Goal: Task Accomplishment & Management: Use online tool/utility

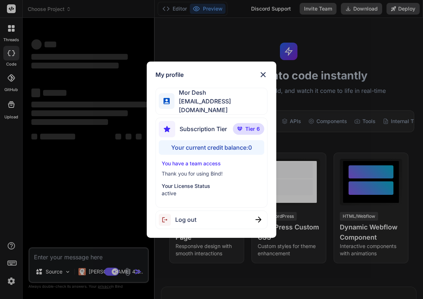
click at [263, 74] on img at bounding box center [263, 74] width 9 height 9
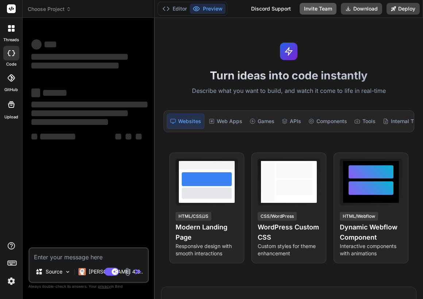
click at [313, 12] on button "Invite Team" at bounding box center [317, 9] width 37 height 12
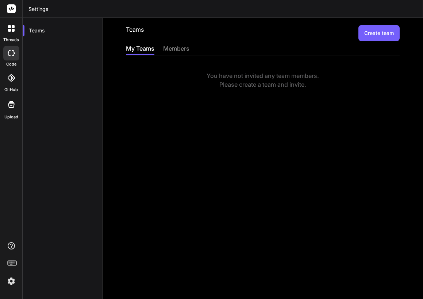
click at [6, 282] on img at bounding box center [11, 281] width 12 height 12
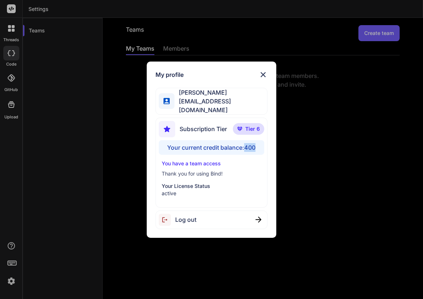
drag, startPoint x: 246, startPoint y: 146, endPoint x: 258, endPoint y: 146, distance: 11.7
click at [258, 146] on div "Your current credit balance: 400" at bounding box center [211, 147] width 105 height 15
click at [227, 146] on div "Your current credit balance: 400" at bounding box center [211, 147] width 105 height 15
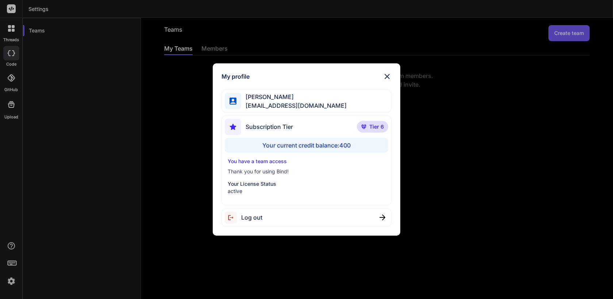
click at [312, 156] on div "Subscription Tier Tier 6 Your current credit balance: 400 You have a team acces…" at bounding box center [306, 161] width 170 height 90
click at [122, 233] on div "My profile Angelo Chen aealoterias@gmail.com Subscription Tier Tier 6 Your curr…" at bounding box center [306, 149] width 613 height 299
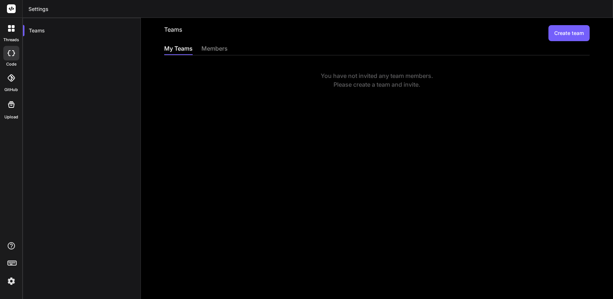
click at [12, 283] on img at bounding box center [11, 281] width 12 height 12
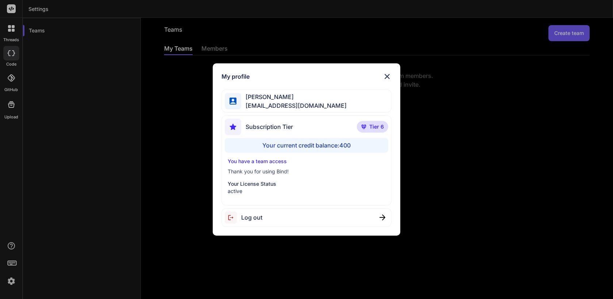
click at [264, 215] on div "Log out" at bounding box center [306, 218] width 170 height 19
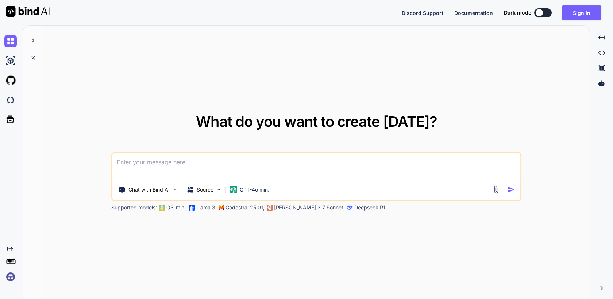
click at [13, 276] on img at bounding box center [10, 277] width 12 height 12
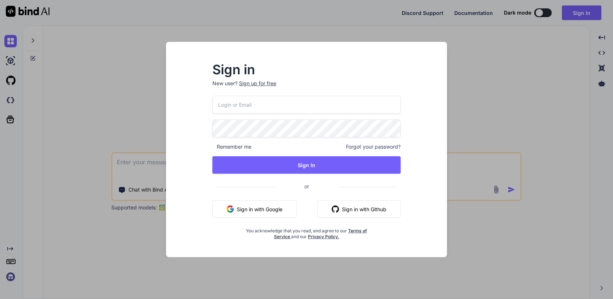
click at [230, 104] on input "email" at bounding box center [306, 105] width 188 height 18
paste input "team@rainforestx.com"
type input "team@rainforestx.com"
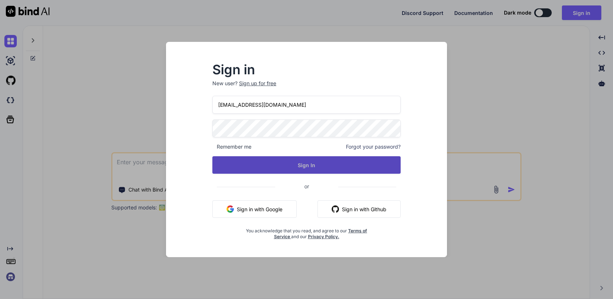
click at [310, 170] on button "Sign In" at bounding box center [306, 165] width 188 height 18
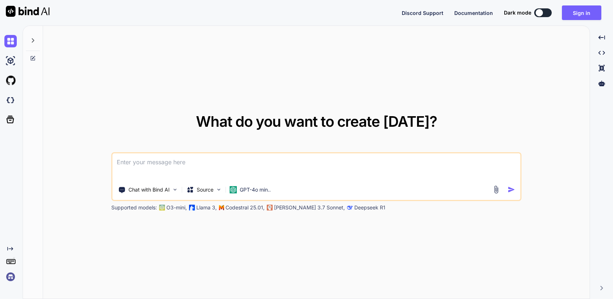
click at [9, 280] on img at bounding box center [10, 277] width 12 height 12
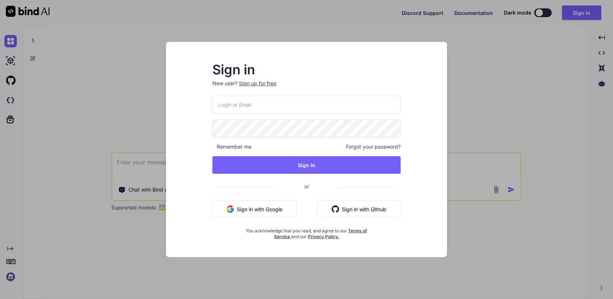
click at [241, 105] on input "email" at bounding box center [306, 105] width 188 height 18
paste input "allwedoiswin"
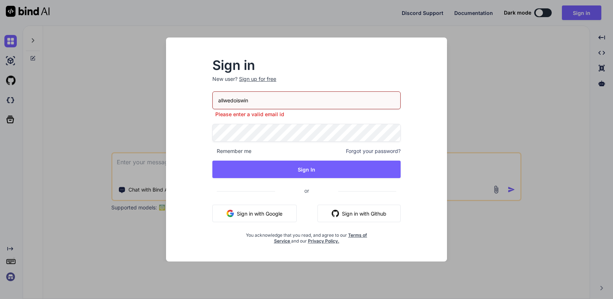
click at [270, 97] on input "allwedoiswin" at bounding box center [306, 101] width 188 height 18
paste input "team@rainforestx.com"
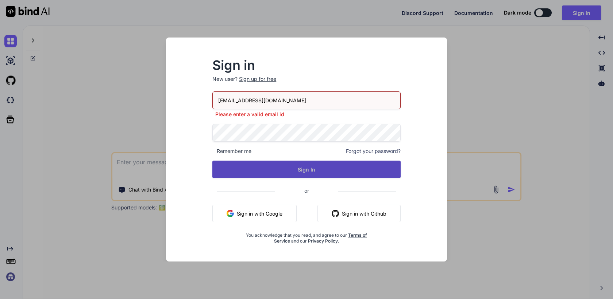
type input "team@rainforestx.com"
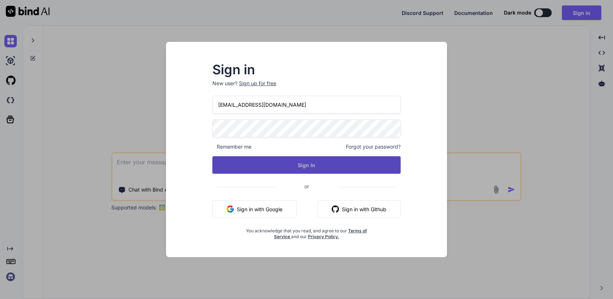
click at [314, 177] on div "team@rainforestx.com Remember me Forgot your password? Sign In or Sign in with …" at bounding box center [306, 168] width 188 height 144
click at [310, 168] on button "Sign In" at bounding box center [306, 165] width 188 height 18
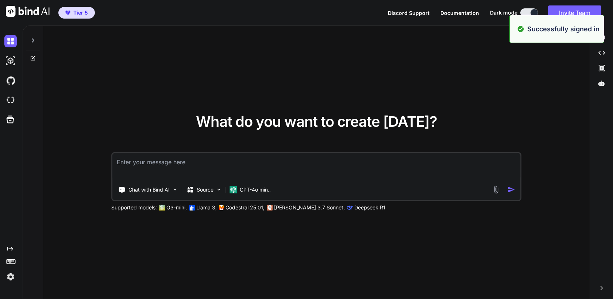
click at [11, 276] on img at bounding box center [10, 277] width 12 height 12
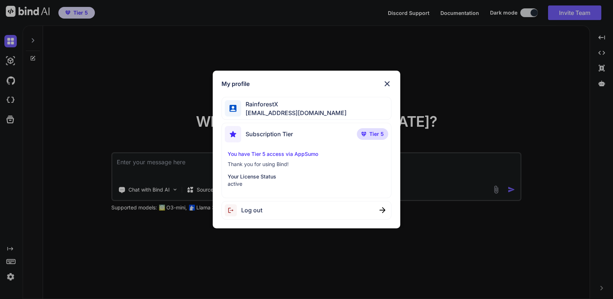
click at [388, 82] on img at bounding box center [387, 84] width 9 height 9
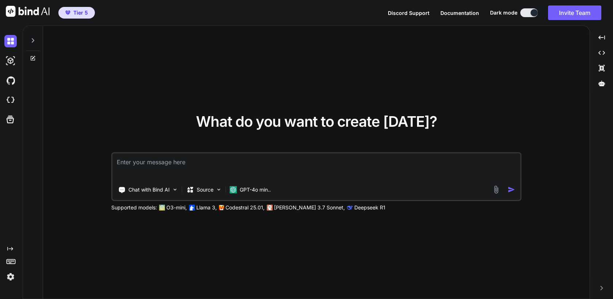
click at [221, 164] on textarea at bounding box center [316, 167] width 408 height 27
type textarea "hi"
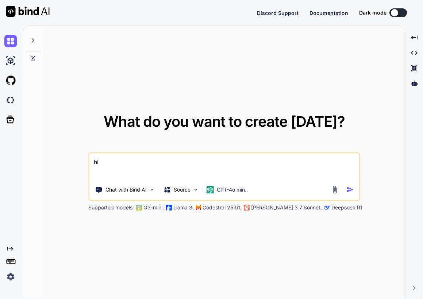
type textarea "x"
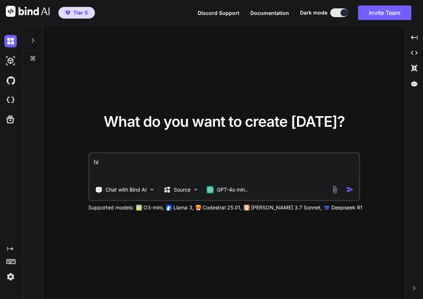
click at [193, 166] on textarea "hi" at bounding box center [223, 167] width 269 height 27
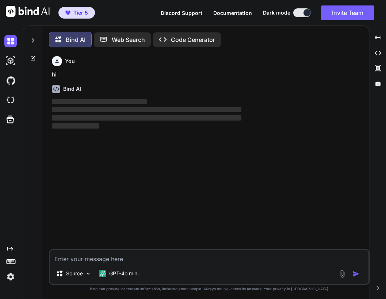
scroll to position [4, 0]
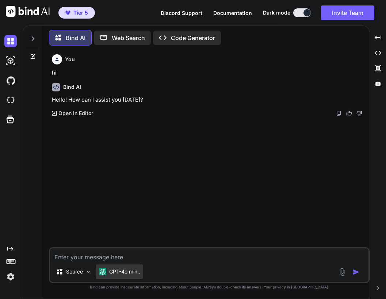
click at [111, 270] on p "GPT-4o min.." at bounding box center [124, 271] width 31 height 7
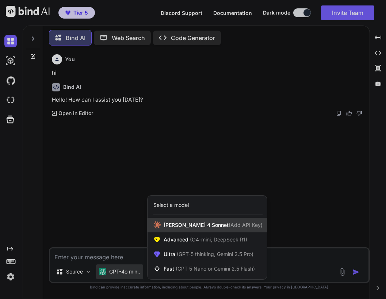
click at [192, 226] on span "Claude 4 Sonnet (Add API Key)" at bounding box center [212, 225] width 99 height 7
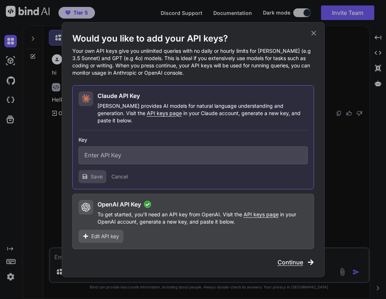
click at [314, 36] on icon at bounding box center [313, 33] width 8 height 8
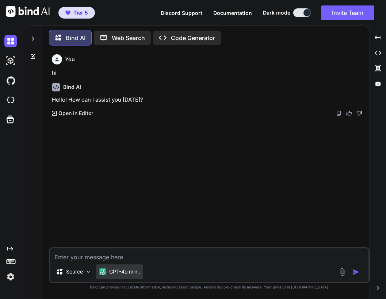
click at [113, 269] on p "GPT-4o min.." at bounding box center [124, 271] width 31 height 7
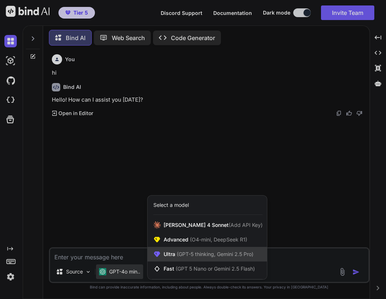
click at [188, 252] on span "(GPT-5 thinking, Gemini 2.5 Pro)" at bounding box center [214, 254] width 78 height 6
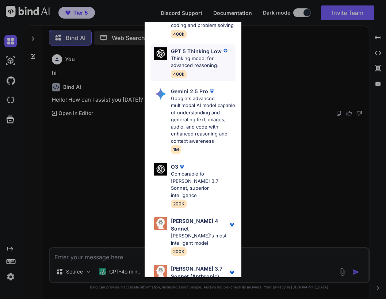
scroll to position [0, 0]
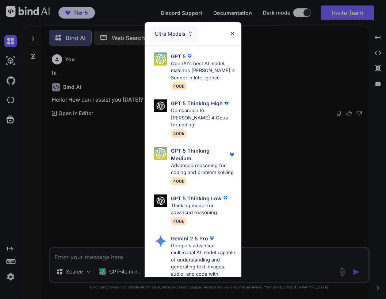
click at [179, 31] on div "Ultra Models" at bounding box center [173, 34] width 47 height 16
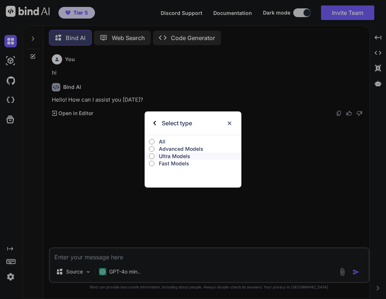
click at [169, 165] on p "Fast Models" at bounding box center [200, 163] width 82 height 7
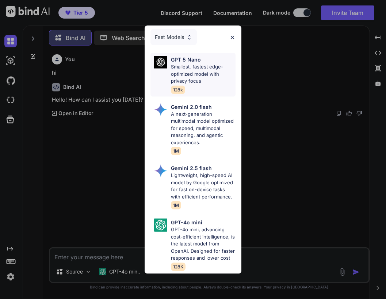
click at [194, 72] on p "Smallest, fastest edge-optimized model with privacy focus" at bounding box center [203, 74] width 64 height 22
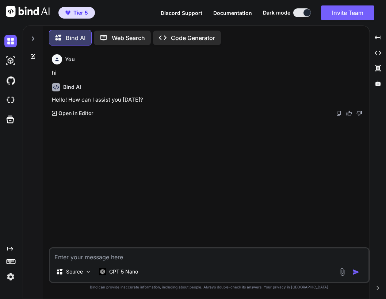
click at [129, 255] on textarea at bounding box center [209, 255] width 318 height 13
type textarea "hi"
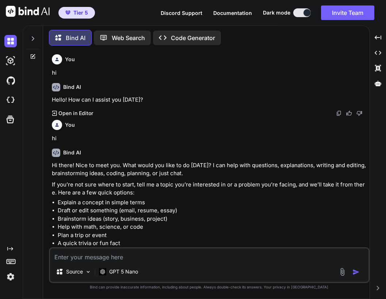
scroll to position [24, 0]
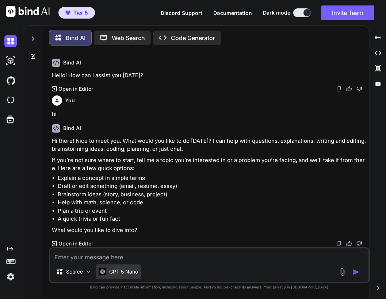
click at [124, 270] on p "GPT 5 Nano" at bounding box center [123, 271] width 29 height 7
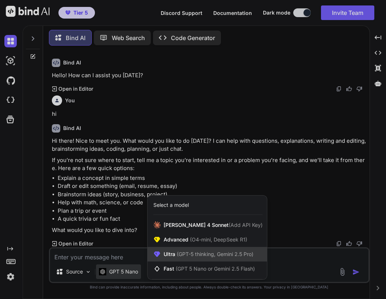
click at [196, 254] on span "(GPT-5 thinking, Gemini 2.5 Pro)" at bounding box center [214, 254] width 78 height 6
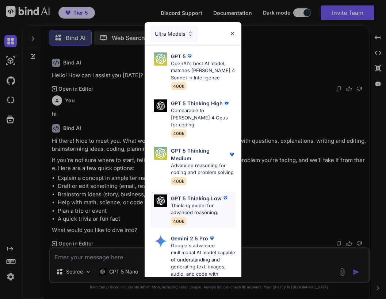
click at [199, 202] on p "Thinking model for advanced reasoning." at bounding box center [203, 209] width 64 height 14
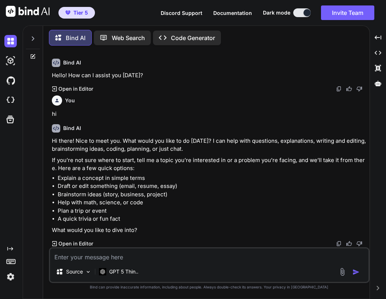
click at [167, 251] on textarea at bounding box center [209, 255] width 318 height 13
type textarea "hi"
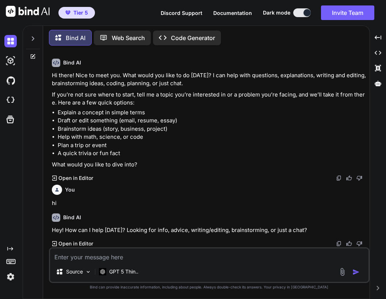
scroll to position [90, 0]
click at [120, 280] on div "GPT 5 Thin.." at bounding box center [118, 274] width 45 height 18
click at [120, 271] on p "GPT 5 Thin.." at bounding box center [123, 271] width 29 height 7
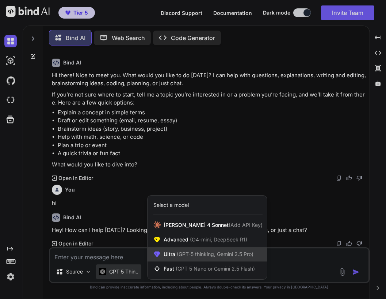
click at [192, 256] on span "(GPT-5 thinking, Gemini 2.5 Pro)" at bounding box center [214, 254] width 78 height 6
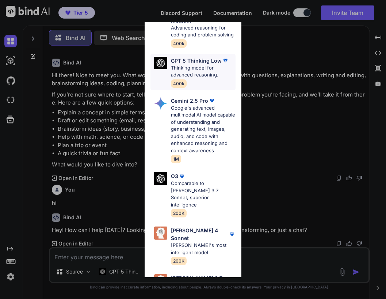
scroll to position [147, 0]
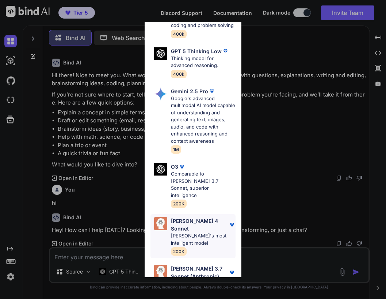
click at [193, 219] on div "Claude 4 Sonnet Claude's most intelligent model 200K" at bounding box center [203, 236] width 64 height 38
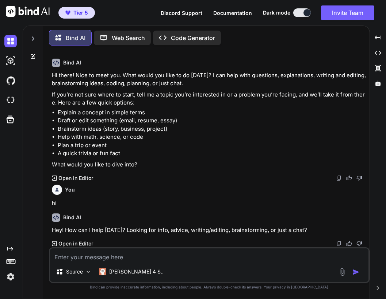
click at [168, 264] on div "Source Claude 4 S.." at bounding box center [209, 266] width 320 height 36
click at [168, 252] on textarea at bounding box center [209, 255] width 318 height 13
type textarea "hi"
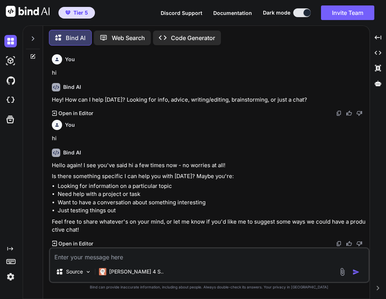
scroll to position [220, 0]
click at [34, 36] on icon at bounding box center [33, 39] width 6 height 6
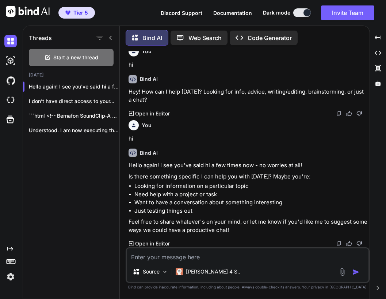
scroll to position [0, 0]
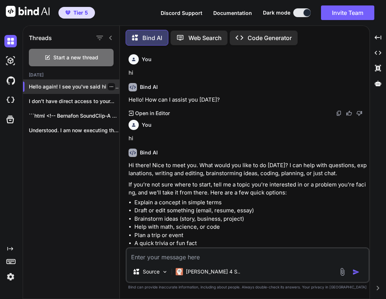
click at [109, 85] on icon "button" at bounding box center [111, 87] width 4 height 4
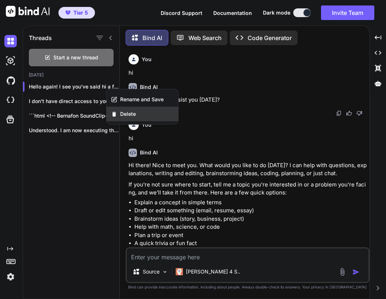
click at [142, 116] on div "Delete" at bounding box center [143, 114] width 72 height 15
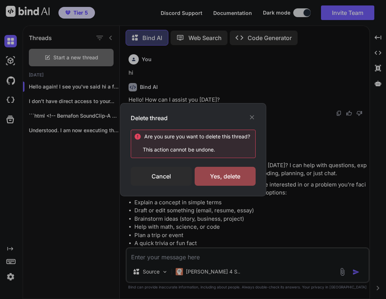
click at [250, 115] on icon at bounding box center [252, 117] width 4 height 4
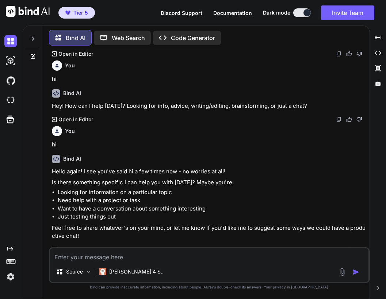
scroll to position [220, 0]
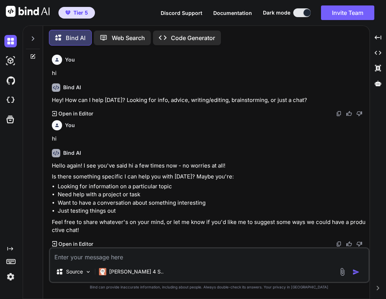
click at [31, 36] on icon at bounding box center [33, 39] width 6 height 6
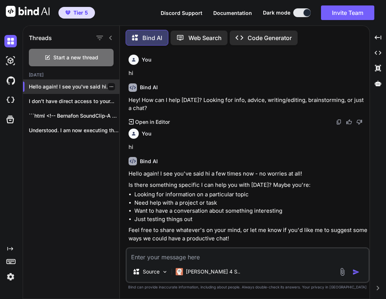
click at [109, 85] on icon "button" at bounding box center [111, 87] width 4 height 4
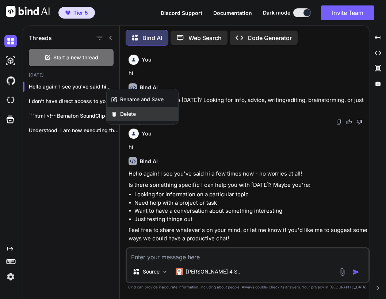
click at [139, 113] on div "Delete" at bounding box center [143, 114] width 72 height 15
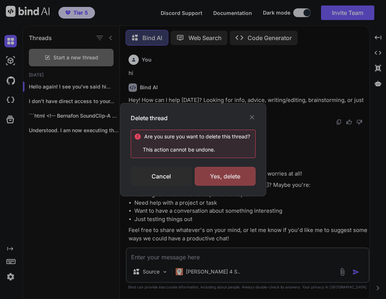
click at [231, 174] on div "Yes, delete" at bounding box center [224, 176] width 61 height 19
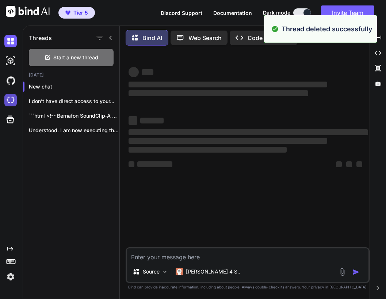
type textarea "x"
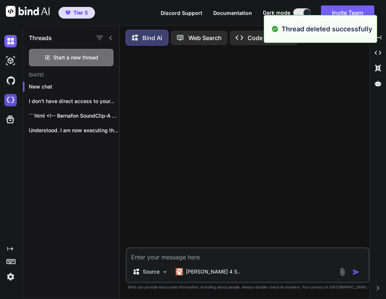
click at [7, 105] on img at bounding box center [10, 100] width 12 height 12
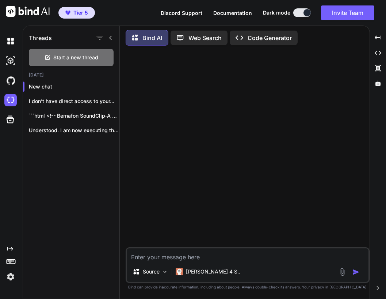
click at [11, 278] on img at bounding box center [10, 277] width 12 height 12
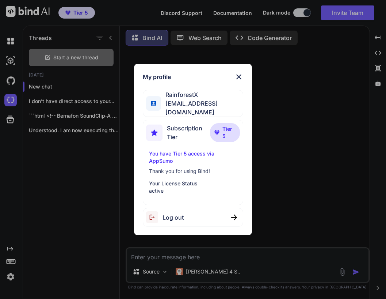
click at [198, 215] on div "Log out" at bounding box center [193, 217] width 100 height 19
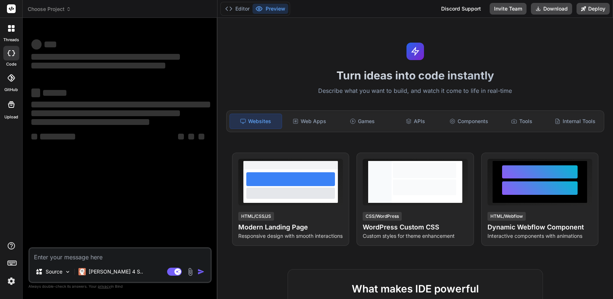
click at [13, 282] on img at bounding box center [11, 281] width 12 height 12
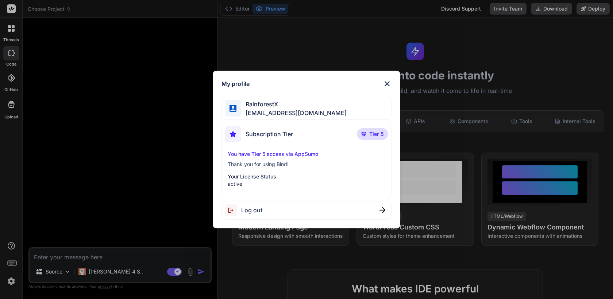
click at [13, 282] on div "My profile RainforestX [EMAIL_ADDRESS][DOMAIN_NAME] Subscription Tier Tier 5 Yo…" at bounding box center [306, 149] width 613 height 299
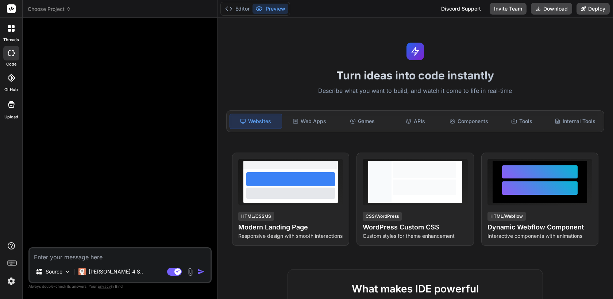
click at [11, 33] on div at bounding box center [11, 28] width 15 height 15
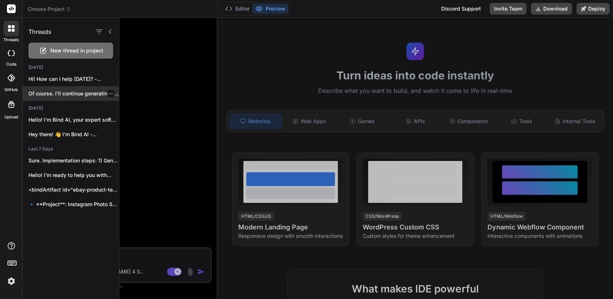
click at [68, 94] on p "Of course. I'll continue generating the next..." at bounding box center [73, 93] width 90 height 7
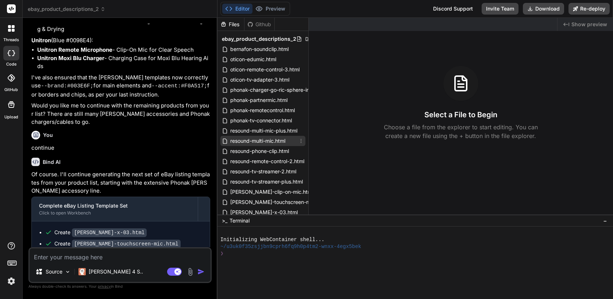
scroll to position [164, 0]
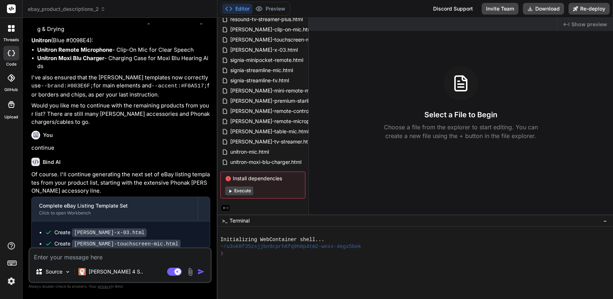
click at [259, 141] on span "[PERSON_NAME]-tv-streamer.html" at bounding box center [271, 142] width 85 height 9
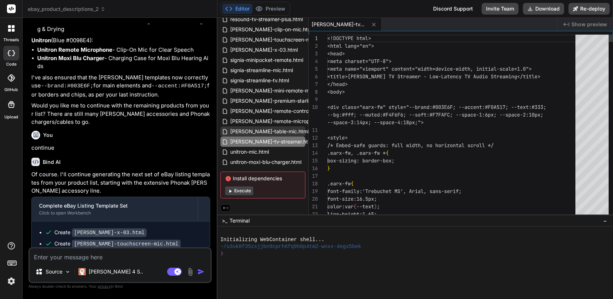
type textarea "x"
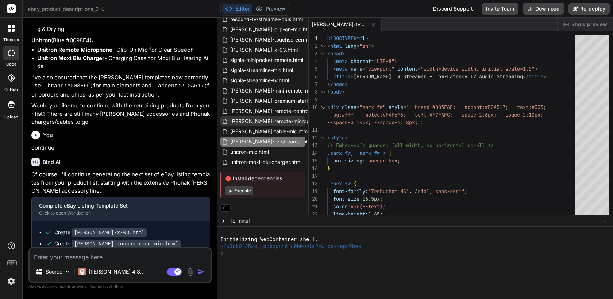
click at [261, 121] on span "[PERSON_NAME]-remote-microphone-plus.html" at bounding box center [287, 121] width 116 height 9
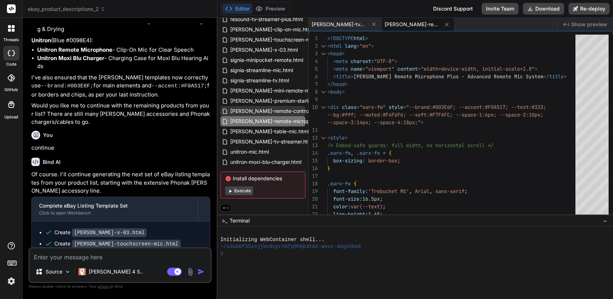
click at [259, 106] on div "[PERSON_NAME]-remote-control.html" at bounding box center [262, 111] width 85 height 10
type textarea "</html>"
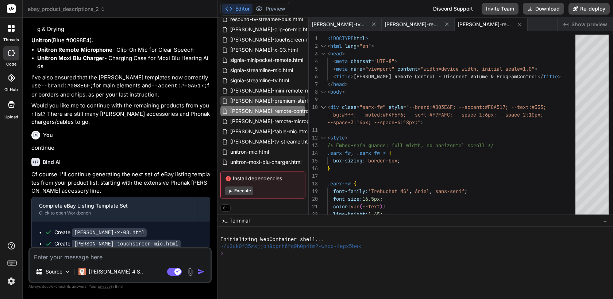
click at [262, 97] on span "[PERSON_NAME]-premium-starlink-charger.html" at bounding box center [287, 101] width 117 height 9
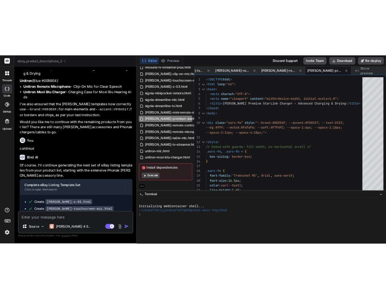
scroll to position [0, 0]
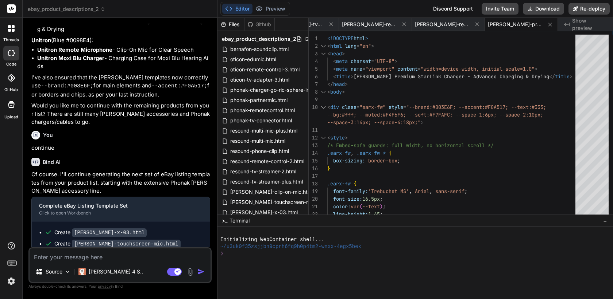
click at [119, 260] on textarea at bounding box center [120, 255] width 181 height 13
type textarea "xo"
type textarea "x"
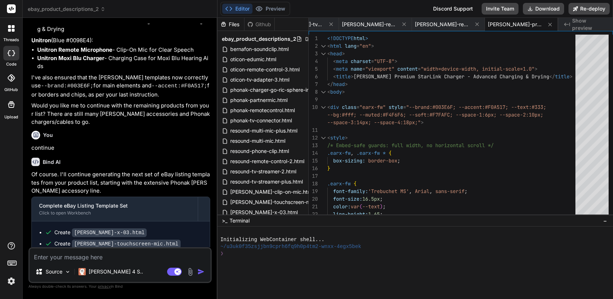
type textarea "</body> </html>"
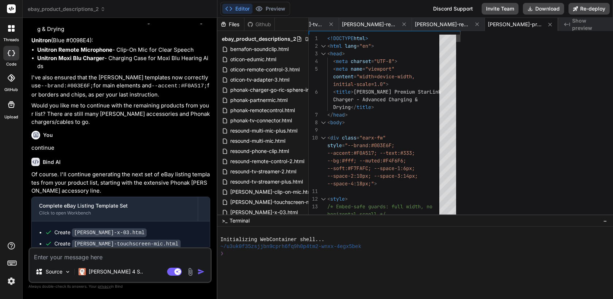
type textarea "x"
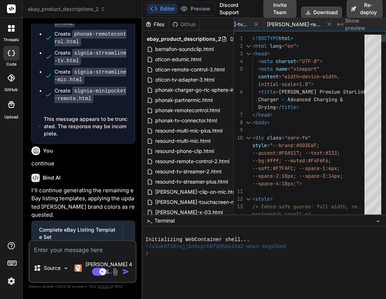
scroll to position [1486, 0]
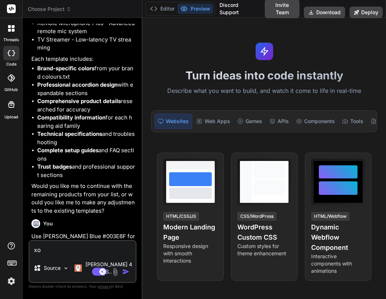
click at [142, 147] on div "Turn ideas into code instantly Describe what you want to build, and watch it co…" at bounding box center [263, 159] width 243 height 282
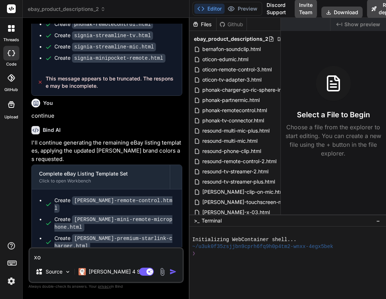
drag, startPoint x: 142, startPoint y: 147, endPoint x: 181, endPoint y: 150, distance: 39.2
click at [181, 150] on div "Bind AI Web Search Created with Pixso. Code Generator You yes please continue B…" at bounding box center [106, 159] width 167 height 282
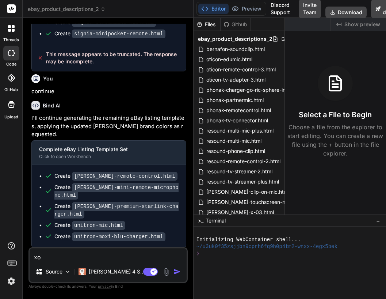
scroll to position [754, 0]
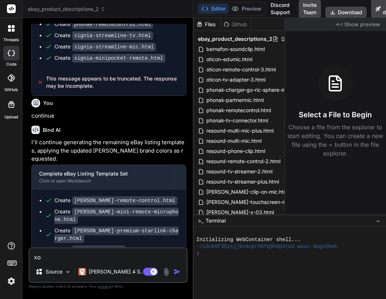
click at [98, 259] on textarea "xo" at bounding box center [108, 255] width 157 height 13
type textarea "x"
type textarea "co"
type textarea "x"
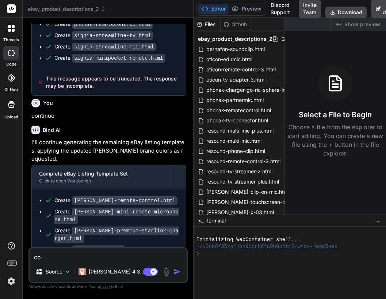
type textarea "con"
type textarea "x"
type textarea "cont"
type textarea "x"
type textarea "conti"
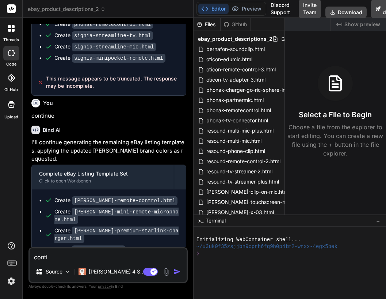
type textarea "x"
type textarea "contin"
type textarea "x"
type textarea "continu"
type textarea "x"
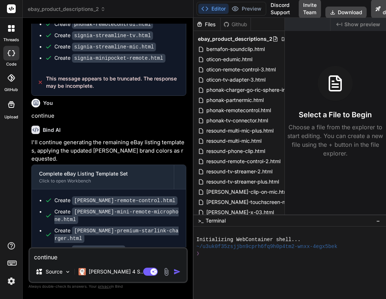
type textarea "continue"
click at [178, 271] on img "button" at bounding box center [176, 271] width 7 height 7
type textarea "x"
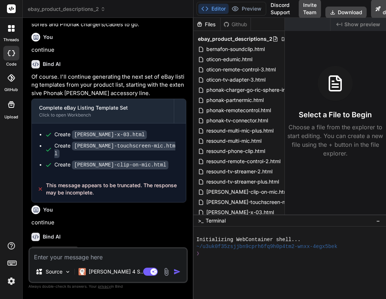
scroll to position [1209, 0]
type textarea "x"
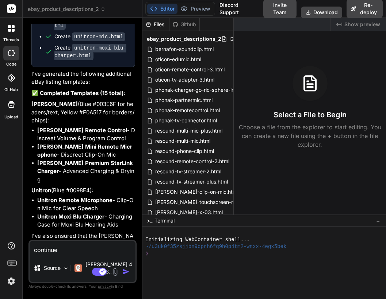
scroll to position [1549, 0]
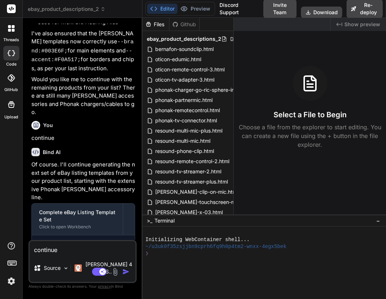
click at [124, 272] on img "button" at bounding box center [125, 271] width 7 height 7
type textarea "x"
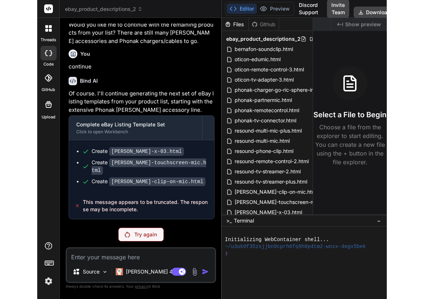
scroll to position [1224, 0]
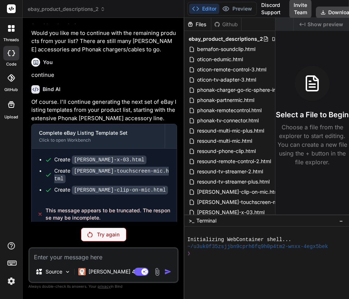
drag, startPoint x: 130, startPoint y: 148, endPoint x: 178, endPoint y: 149, distance: 48.2
click at [178, 149] on div "Bind AI Web Search Created with Pixso. Code Generator You yes please continue B…" at bounding box center [104, 159] width 162 height 282
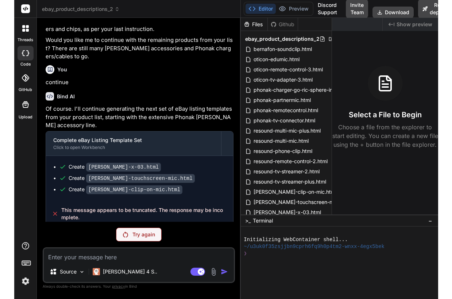
scroll to position [1033, 0]
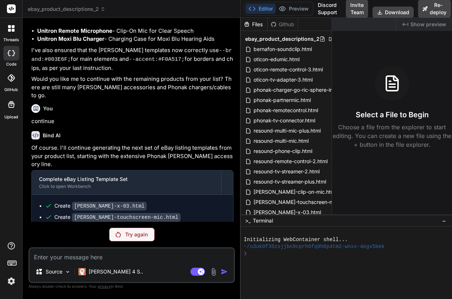
click at [9, 29] on icon at bounding box center [9, 30] width 3 height 3
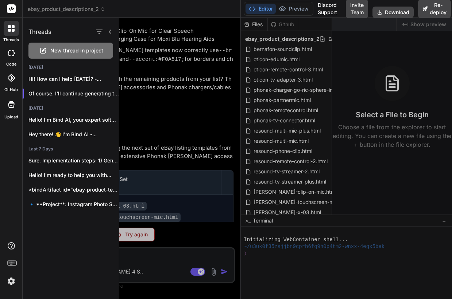
click at [202, 111] on div at bounding box center [285, 159] width 333 height 282
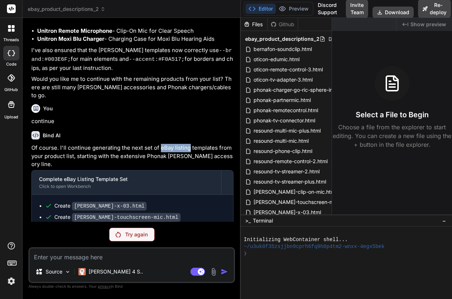
drag, startPoint x: 159, startPoint y: 94, endPoint x: 189, endPoint y: 96, distance: 30.0
click at [189, 144] on p "Of course. I'll continue generating the next set of eBay listing templates from…" at bounding box center [132, 156] width 202 height 25
copy p "eBay listing"
click at [10, 32] on div at bounding box center [11, 28] width 15 height 15
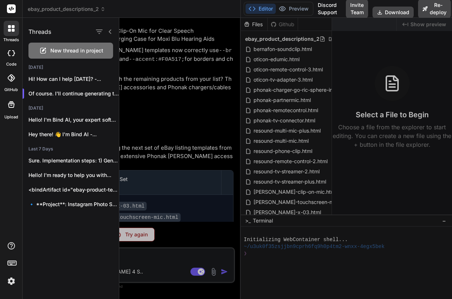
click at [52, 53] on span "New thread in project" at bounding box center [76, 50] width 53 height 7
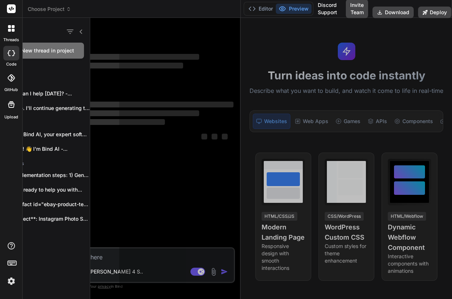
scroll to position [0, 0]
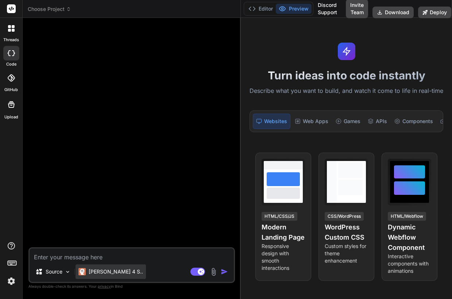
click at [83, 265] on div "[PERSON_NAME] 4 S.." at bounding box center [111, 272] width 70 height 15
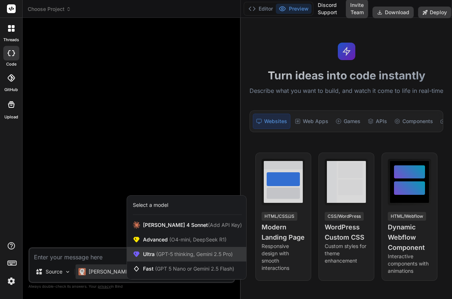
click at [158, 256] on span "(GPT-5 thinking, Gemini 2.5 Pro)" at bounding box center [194, 254] width 78 height 6
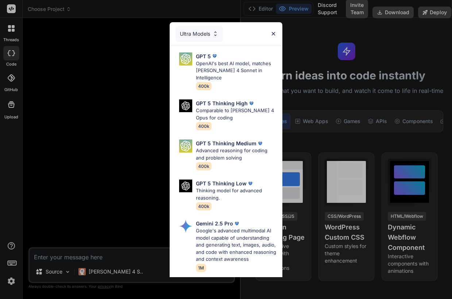
click at [274, 33] on img at bounding box center [273, 34] width 6 height 6
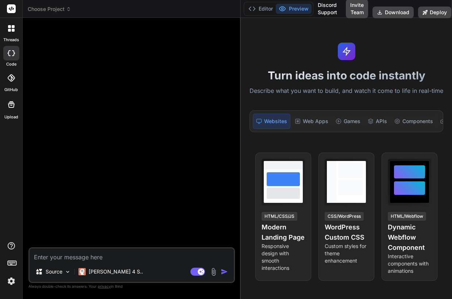
click at [131, 263] on div "Source Claude 4 S.. Agent Mode. When this toggle is activated, AI automatically…" at bounding box center [131, 266] width 206 height 36
click at [130, 254] on textarea at bounding box center [132, 255] width 204 height 13
type textarea "x"
type textarea "w"
type textarea "x"
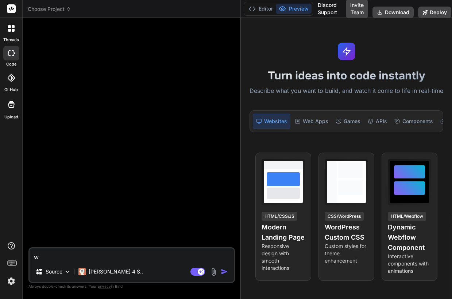
type textarea "wh"
type textarea "x"
type textarea "wha"
type textarea "x"
type textarea "what"
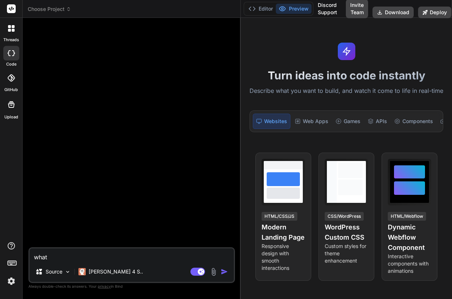
type textarea "x"
type textarea "what"
type textarea "x"
type textarea "what i"
type textarea "x"
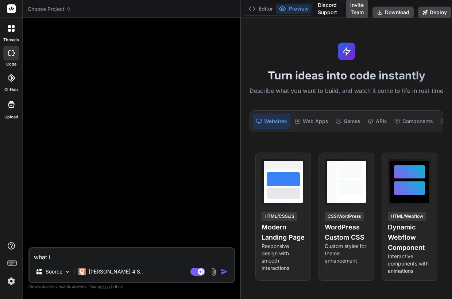
type textarea "what is"
type textarea "x"
type textarea "what is"
paste textarea "eBay listing"
type textarea "x"
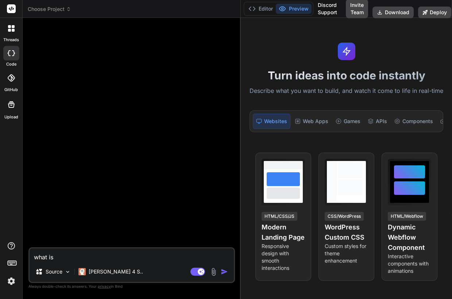
type textarea "what is eBay listing"
type textarea "x"
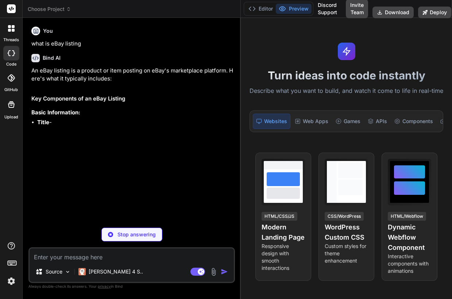
click at [128, 235] on p "Stop answering" at bounding box center [136, 234] width 38 height 7
type textarea "x"
click at [16, 31] on div at bounding box center [11, 28] width 15 height 15
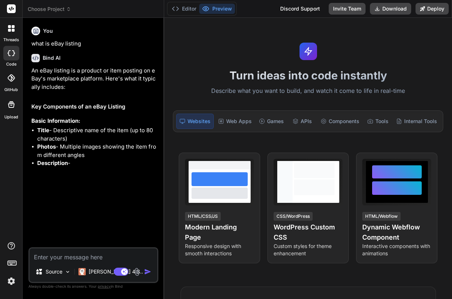
click at [14, 29] on icon at bounding box center [11, 28] width 7 height 7
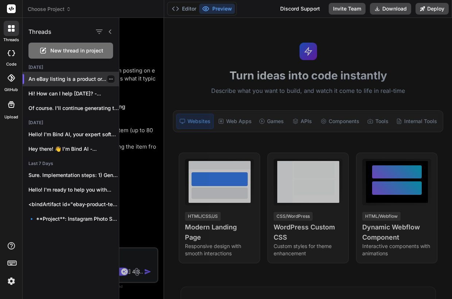
click at [109, 78] on icon "button" at bounding box center [111, 79] width 4 height 4
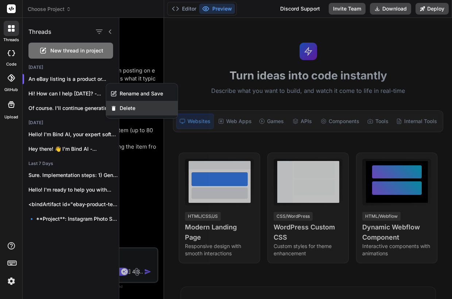
click at [127, 113] on div "Delete" at bounding box center [142, 108] width 72 height 15
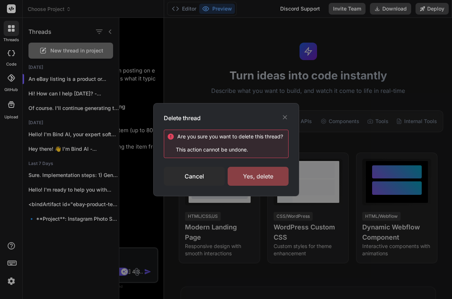
click at [263, 178] on div "Yes, delete" at bounding box center [258, 176] width 61 height 19
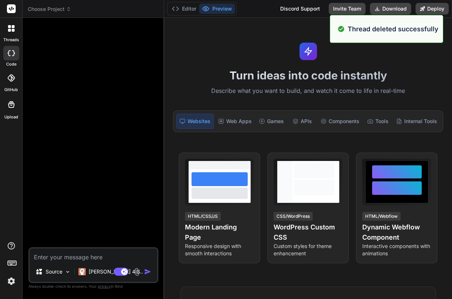
click at [12, 32] on div at bounding box center [11, 28] width 15 height 15
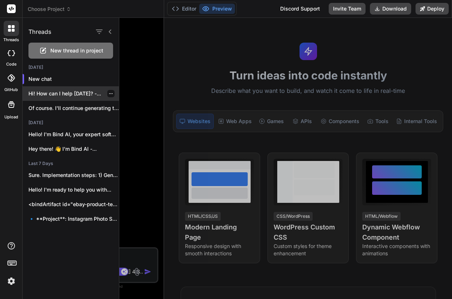
click at [70, 97] on p "Hi! How can I help today? -..." at bounding box center [73, 93] width 90 height 7
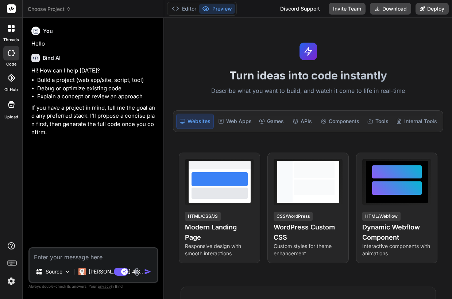
scroll to position [21, 0]
click at [14, 28] on icon at bounding box center [11, 28] width 7 height 7
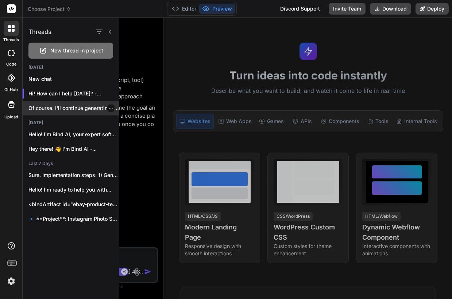
click at [67, 108] on p "Of course. I'll continue generating the next..." at bounding box center [73, 108] width 90 height 7
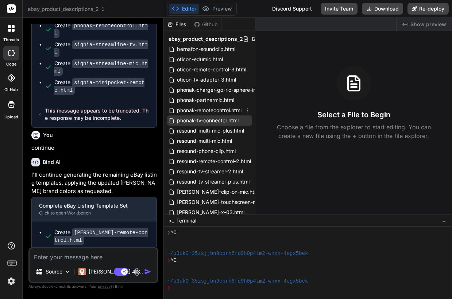
scroll to position [914, 0]
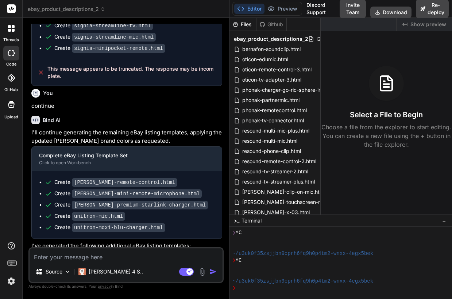
drag, startPoint x: 164, startPoint y: 116, endPoint x: 219, endPoint y: 116, distance: 54.7
click at [219, 116] on div "Bind AI Web Search Created with Pixso. Code Generator You yes please continue B…" at bounding box center [126, 159] width 207 height 282
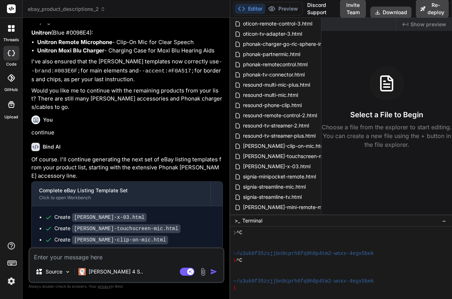
scroll to position [164, 0]
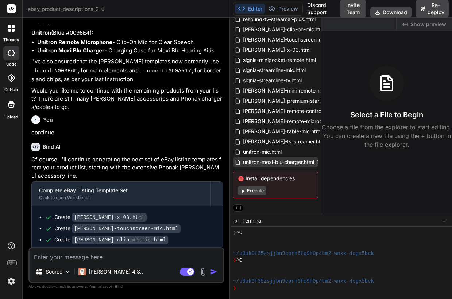
click at [282, 160] on span "unitron-moxi-blu-charger.html" at bounding box center [278, 162] width 73 height 9
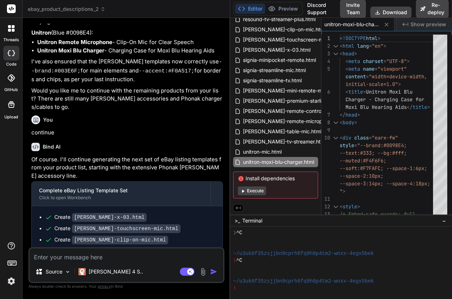
click at [137, 257] on textarea at bounding box center [127, 255] width 194 height 13
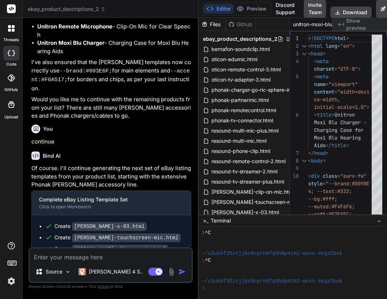
scroll to position [1117, 0]
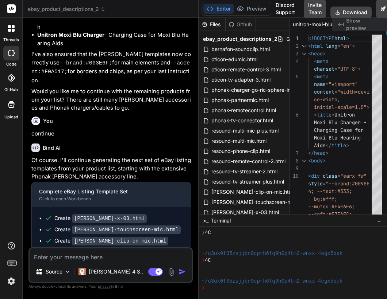
click at [91, 253] on textarea at bounding box center [111, 255] width 162 height 13
type textarea "x"
type textarea "c"
type textarea "x"
type textarea "co"
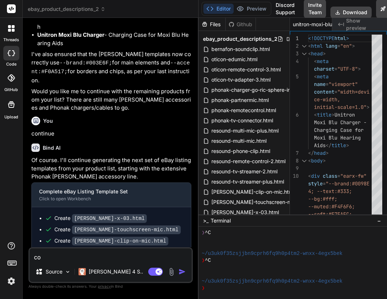
type textarea "x"
type textarea "con"
type textarea "x"
type textarea "cont"
type textarea "x"
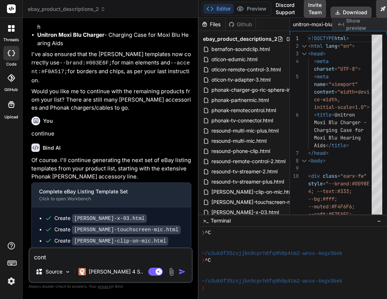
type textarea "conti"
type textarea "x"
type textarea "contin"
type textarea "x"
type textarea "continu"
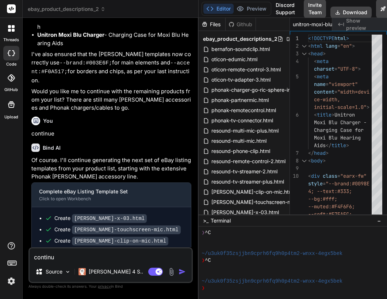
type textarea "x"
type textarea "continue"
type textarea "x"
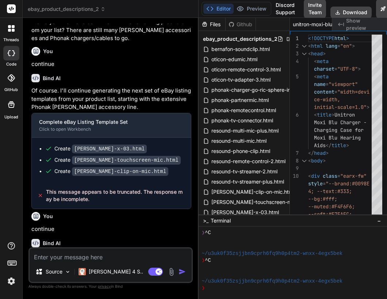
scroll to position [1193, 0]
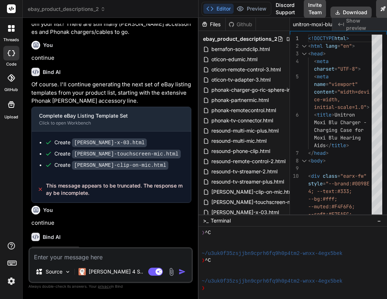
type textarea "x"
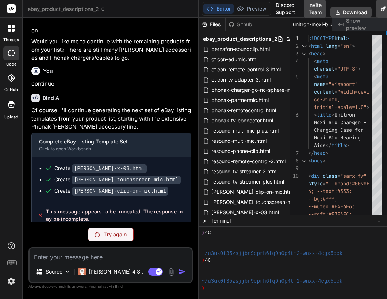
click at [11, 282] on img at bounding box center [11, 281] width 12 height 12
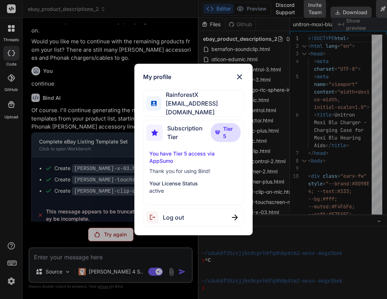
click at [104, 211] on div "My profile RainforestX team@rainforestx.com Subscription Tier Tier 5 You have T…" at bounding box center [193, 149] width 387 height 299
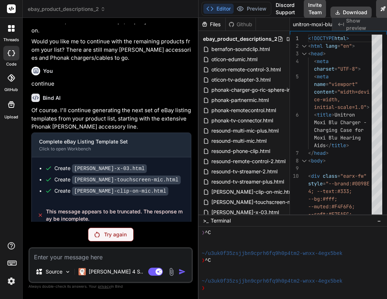
click at [11, 282] on img at bounding box center [11, 281] width 12 height 12
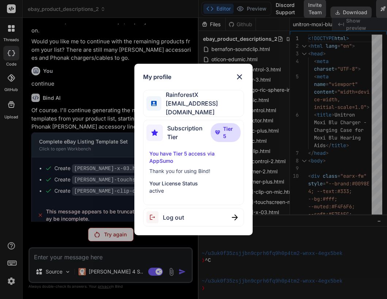
click at [203, 111] on span "team@rainforestx.com" at bounding box center [202, 108] width 82 height 18
copy span "team@rainforestx.com"
click at [182, 216] on span "Log out" at bounding box center [173, 217] width 21 height 9
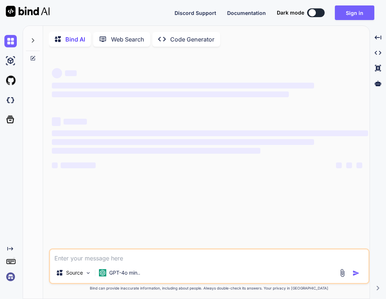
click at [13, 277] on img at bounding box center [10, 277] width 12 height 12
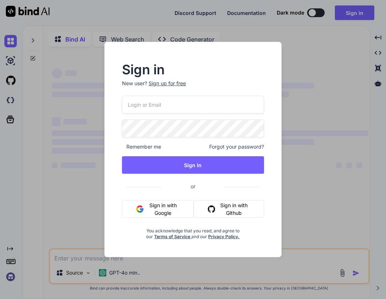
type textarea "x"
click at [190, 105] on input "email" at bounding box center [193, 105] width 142 height 18
paste input "[EMAIL_ADDRESS][DOMAIN_NAME]"
type input "[EMAIL_ADDRESS][DOMAIN_NAME]"
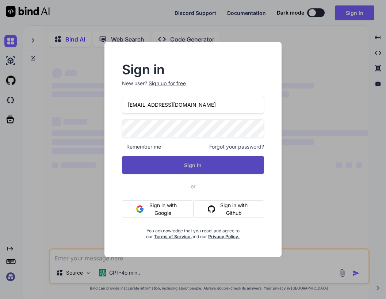
click at [150, 162] on button "Sign In" at bounding box center [193, 165] width 142 height 18
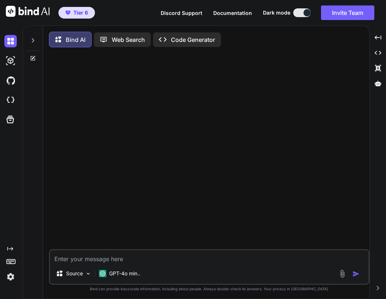
click at [12, 278] on img at bounding box center [10, 277] width 12 height 12
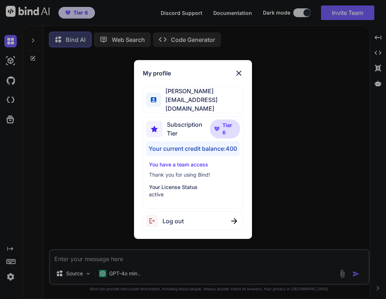
click at [291, 159] on div "My profile Tye Anderson fakewiseco@gmail.com Subscription Tier Tier 6 Your curr…" at bounding box center [193, 149] width 386 height 299
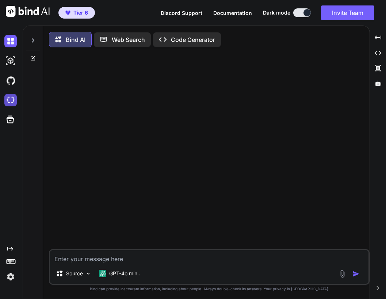
click at [13, 100] on img at bounding box center [10, 100] width 12 height 12
click at [112, 274] on p "GPT-4o min.." at bounding box center [124, 273] width 31 height 7
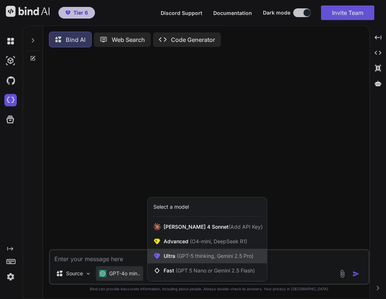
click at [176, 257] on span "(GPT-5 thinking, Gemini 2.5 Pro)" at bounding box center [214, 256] width 78 height 6
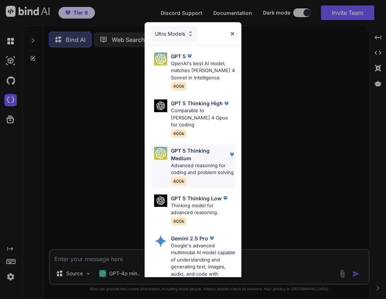
click at [203, 162] on p "Advanced reasoning for coding and problem solving" at bounding box center [203, 169] width 64 height 14
type textarea "x"
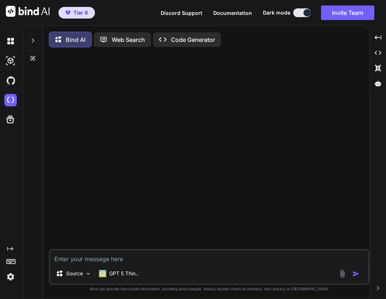
click at [144, 262] on textarea at bounding box center [209, 257] width 318 height 13
type textarea "h"
type textarea "x"
type textarea "hi"
type textarea "x"
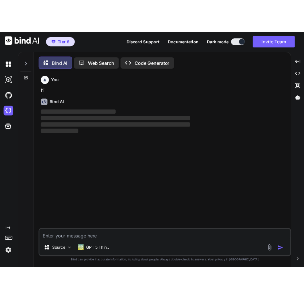
scroll to position [4, 0]
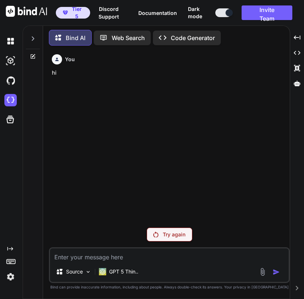
click at [13, 274] on img at bounding box center [10, 277] width 12 height 12
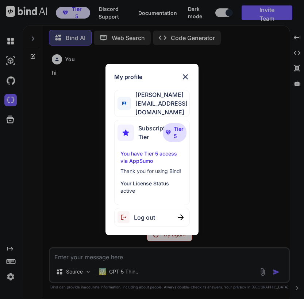
click at [185, 81] on img at bounding box center [185, 77] width 9 height 9
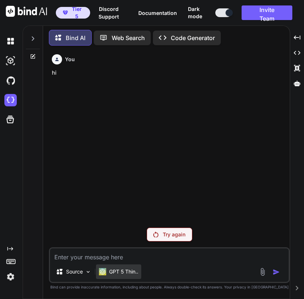
click at [107, 269] on div "GPT 5 Thin.." at bounding box center [118, 271] width 39 height 7
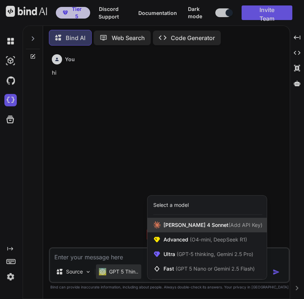
click at [166, 223] on span "Claude 4 Sonnet (Add API Key)" at bounding box center [212, 225] width 99 height 7
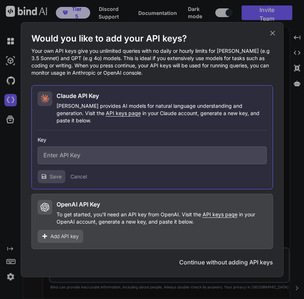
click at [273, 36] on icon at bounding box center [272, 33] width 8 height 8
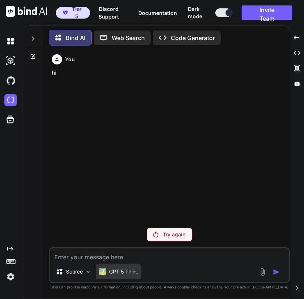
click at [123, 273] on p "GPT 5 Thin.." at bounding box center [123, 271] width 29 height 7
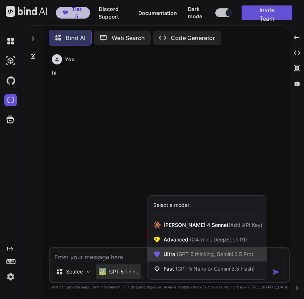
click at [186, 254] on span "(GPT-5 thinking, Gemini 2.5 Pro)" at bounding box center [214, 254] width 78 height 6
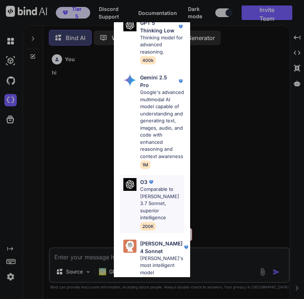
scroll to position [219, 0]
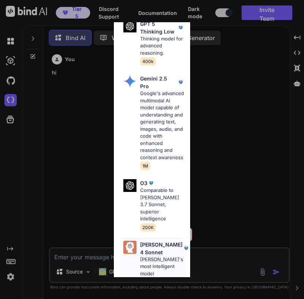
click at [165, 256] on p "Claude's most intelligent model" at bounding box center [162, 267] width 44 height 22
type textarea "x"
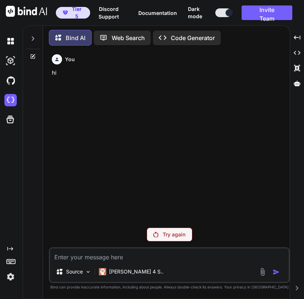
click at [157, 259] on textarea at bounding box center [169, 255] width 239 height 13
type textarea "h"
type textarea "x"
type textarea "h"
click at [181, 240] on div "Try again" at bounding box center [170, 235] width 46 height 14
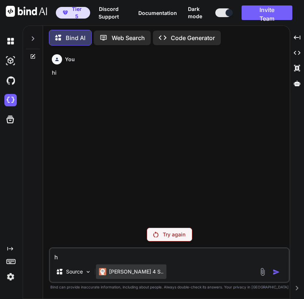
click at [128, 268] on p "[PERSON_NAME] 4 S.." at bounding box center [136, 271] width 54 height 7
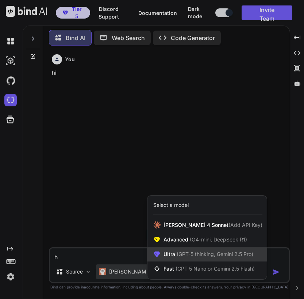
click at [179, 256] on span "(GPT-5 thinking, Gemini 2.5 Pro)" at bounding box center [214, 254] width 78 height 6
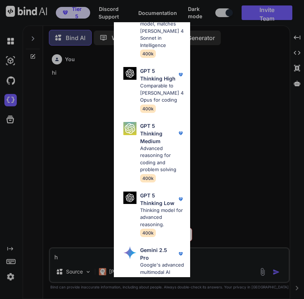
scroll to position [98, 0]
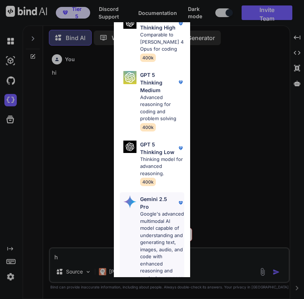
click at [162, 225] on p "Google's advanced multimodal AI model capable of understanding and generating t…" at bounding box center [162, 246] width 44 height 71
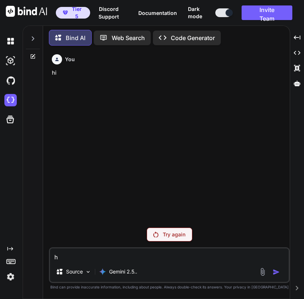
click at [162, 240] on div "Try again" at bounding box center [170, 235] width 46 height 14
click at [128, 271] on p "Gemini 2.5.." at bounding box center [123, 271] width 28 height 7
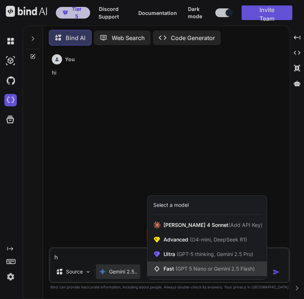
click at [166, 267] on span "Fast (GPT 5 Nano or Gemini 2.5 Flash)" at bounding box center [208, 269] width 91 height 7
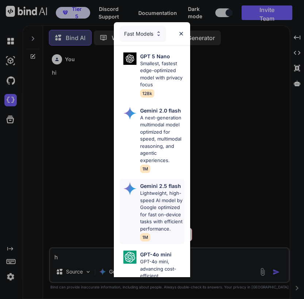
click at [156, 212] on p "Lightweight, high-speed AI model by Google optimized for fast on-device tasks w…" at bounding box center [162, 211] width 44 height 43
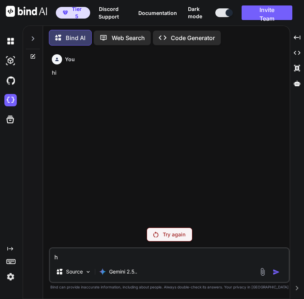
click at [165, 239] on div "Try again" at bounding box center [170, 235] width 46 height 14
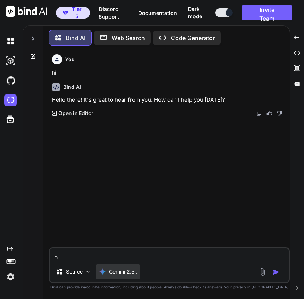
click at [125, 271] on p "Gemini 2.5.." at bounding box center [123, 271] width 28 height 7
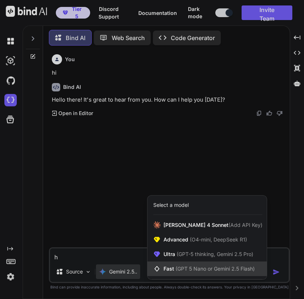
click at [182, 266] on span "(GPT 5 Nano or Gemini 2.5 Flash)" at bounding box center [214, 269] width 79 height 6
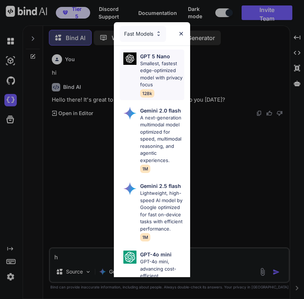
click at [167, 62] on p "Smallest, fastest edge-optimized model with privacy focus" at bounding box center [162, 74] width 44 height 28
type textarea "x"
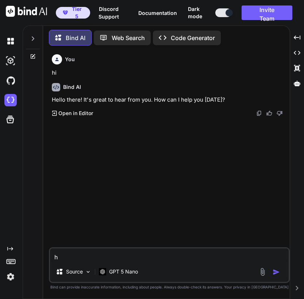
click at [156, 258] on textarea "h" at bounding box center [169, 255] width 239 height 13
type textarea "hi"
type textarea "x"
type textarea "hi"
click at [276, 272] on img "button" at bounding box center [276, 272] width 7 height 7
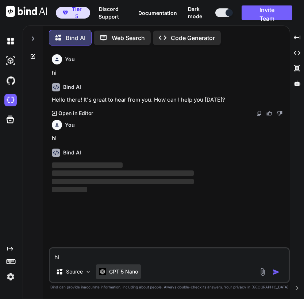
click at [127, 270] on p "GPT 5 Nano" at bounding box center [123, 271] width 29 height 7
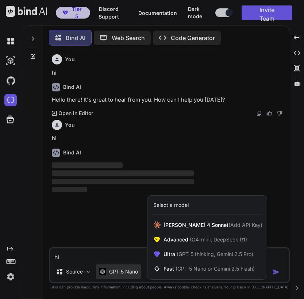
click at [272, 167] on div at bounding box center [152, 149] width 304 height 299
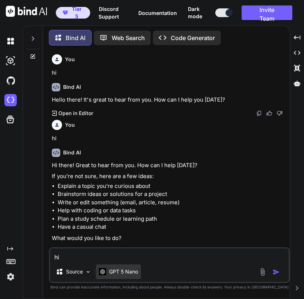
click at [123, 272] on p "GPT 5 Nano" at bounding box center [123, 271] width 29 height 7
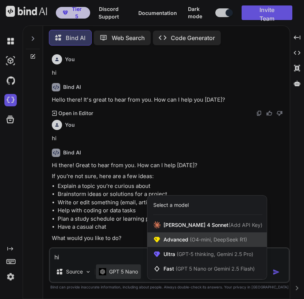
click at [190, 237] on span "(O4-mini, DeepSeek R1)" at bounding box center [217, 240] width 59 height 6
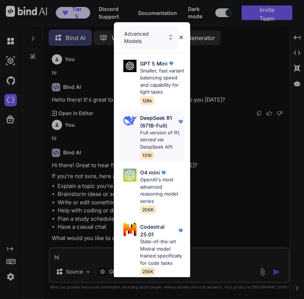
click at [158, 151] on p "Full version of R1, served via DeepSeek API" at bounding box center [162, 141] width 44 height 22
type textarea "x"
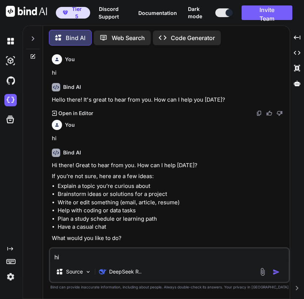
click at [128, 257] on textarea "hi" at bounding box center [169, 255] width 239 height 13
type textarea "h"
type textarea "x"
type textarea "hi"
type textarea "x"
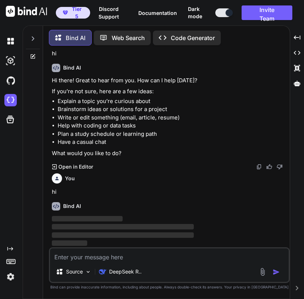
scroll to position [59, 0]
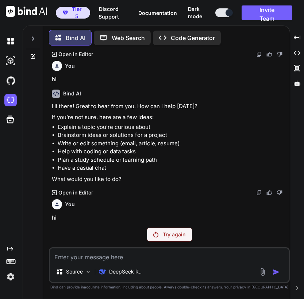
click at [174, 231] on p "Try again" at bounding box center [174, 234] width 23 height 7
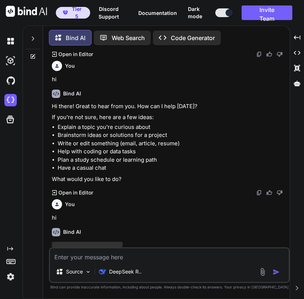
scroll to position [85, 0]
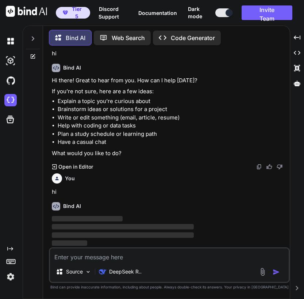
type textarea "x"
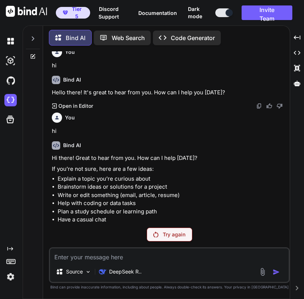
scroll to position [0, 0]
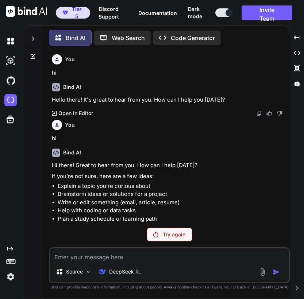
click at [12, 277] on img at bounding box center [10, 277] width 12 height 12
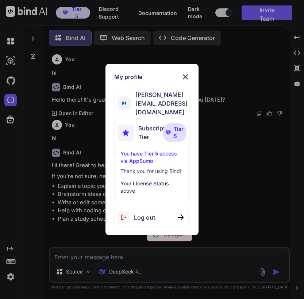
click at [246, 179] on div "My profile Tye Anderson fakewiseco@gmail.com Subscription Tier Tier 5 You have …" at bounding box center [152, 149] width 304 height 299
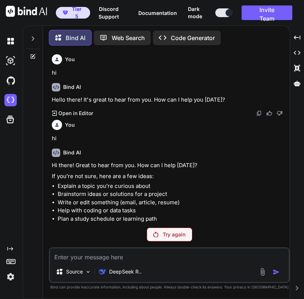
click at [36, 36] on div at bounding box center [33, 36] width 14 height 25
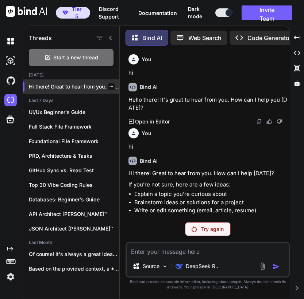
click at [109, 85] on icon "button" at bounding box center [111, 87] width 4 height 4
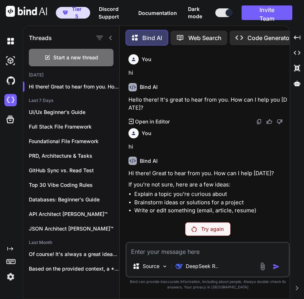
click at [213, 93] on div "Bind AI Hello there! It's great to hear from you. How can I help you today? Cre…" at bounding box center [208, 101] width 160 height 48
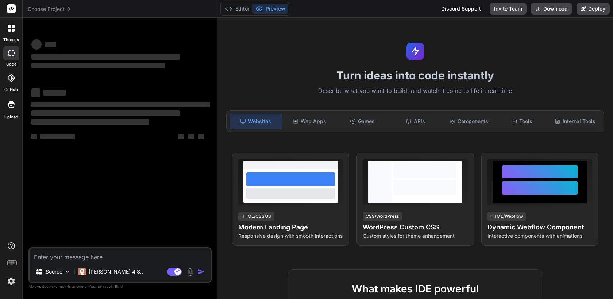
click at [13, 39] on label "threads" at bounding box center [11, 40] width 16 height 6
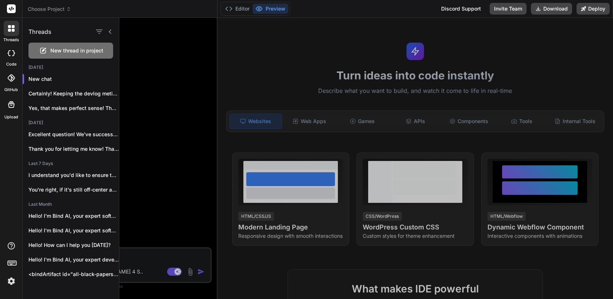
type textarea "x"
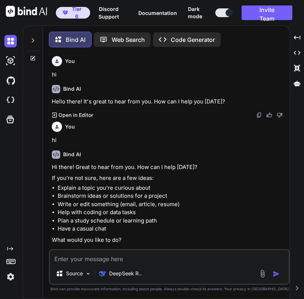
scroll to position [4, 0]
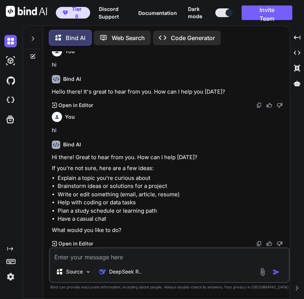
click at [32, 36] on icon at bounding box center [33, 39] width 6 height 6
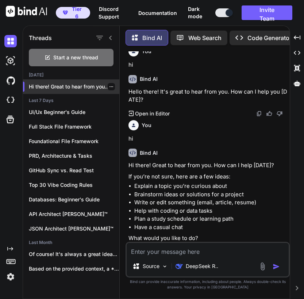
click at [109, 85] on icon "button" at bounding box center [111, 87] width 4 height 4
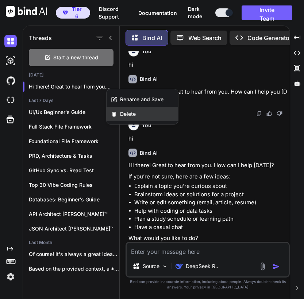
click at [132, 116] on span "Delete" at bounding box center [128, 114] width 16 height 7
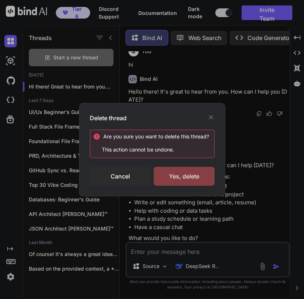
click at [201, 179] on div "Yes, delete" at bounding box center [184, 176] width 61 height 19
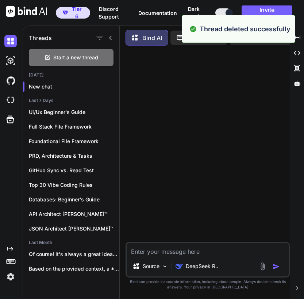
click at [13, 278] on img at bounding box center [10, 277] width 12 height 12
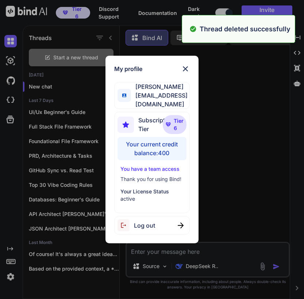
click at [152, 221] on span "Log out" at bounding box center [144, 225] width 21 height 9
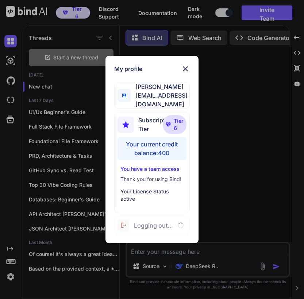
type textarea "x"
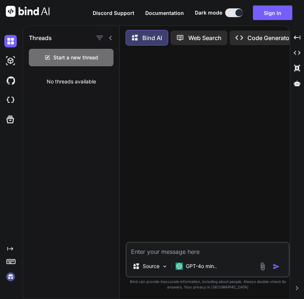
click at [12, 282] on img at bounding box center [10, 277] width 12 height 12
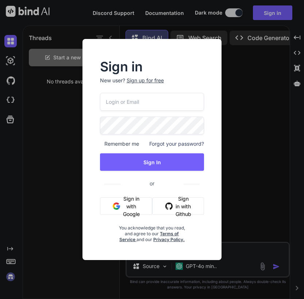
click at [173, 89] on p "New user? Sign up for free" at bounding box center [152, 85] width 104 height 16
click at [168, 104] on input "email" at bounding box center [152, 102] width 104 height 18
paste input "[EMAIL_ADDRESS][DOMAIN_NAME]"
type input "[EMAIL_ADDRESS][DOMAIN_NAME]"
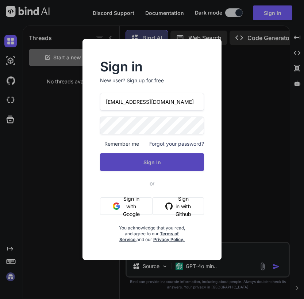
click at [105, 158] on button "Sign In" at bounding box center [152, 163] width 104 height 18
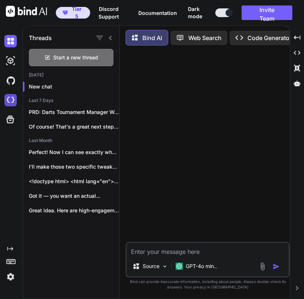
click at [11, 100] on img at bounding box center [10, 100] width 12 height 12
click at [10, 279] on img at bounding box center [10, 277] width 12 height 12
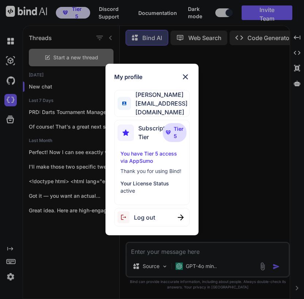
click at [272, 116] on div "My profile [PERSON_NAME] [EMAIL_ADDRESS][DOMAIN_NAME] Subscription Tier Tier 5 …" at bounding box center [152, 149] width 304 height 299
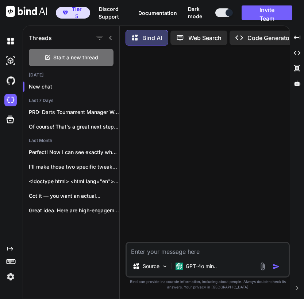
type textarea "x"
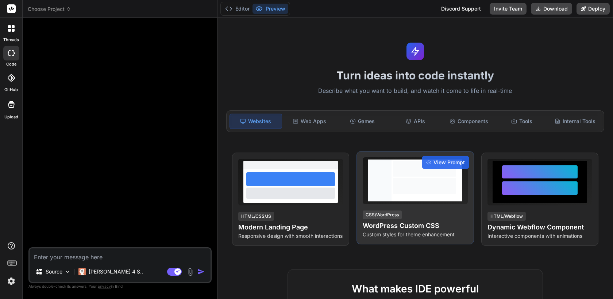
type textarea "x"
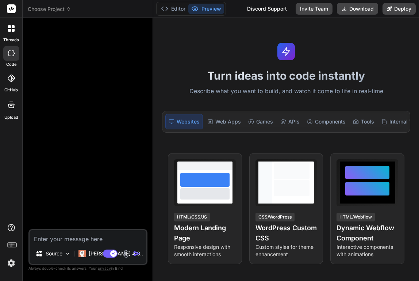
click at [46, 12] on span "Choose Project" at bounding box center [49, 8] width 43 height 7
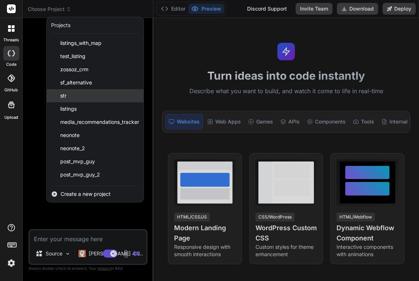
scroll to position [117, 0]
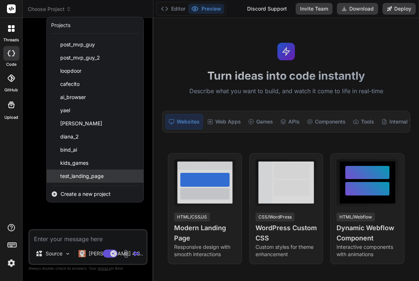
click at [101, 174] on span "test_landing_page" at bounding box center [81, 175] width 43 height 7
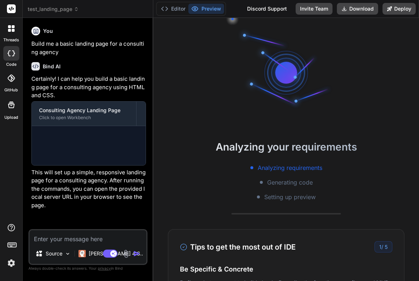
scroll to position [35, 0]
click at [72, 8] on span "test_landing_page" at bounding box center [53, 8] width 51 height 7
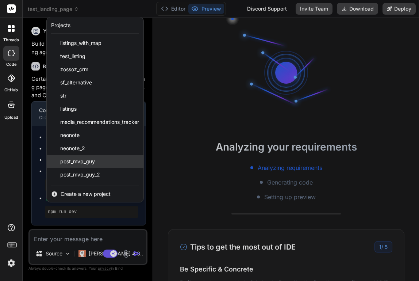
scroll to position [117, 0]
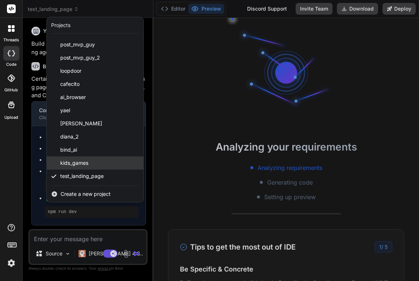
click at [95, 165] on div "kids_games" at bounding box center [95, 162] width 97 height 13
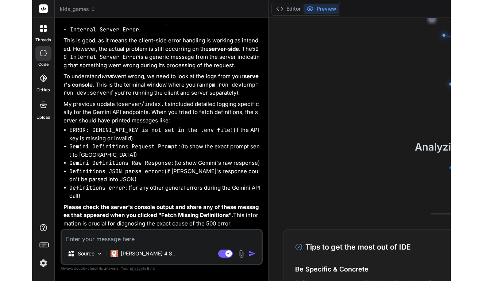
scroll to position [3136, 0]
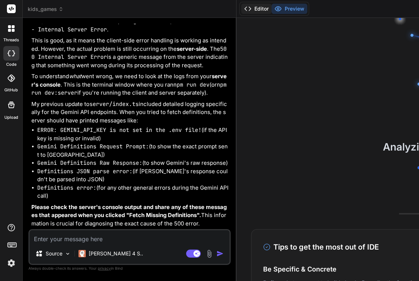
click at [241, 13] on button "Editor" at bounding box center [256, 9] width 30 height 10
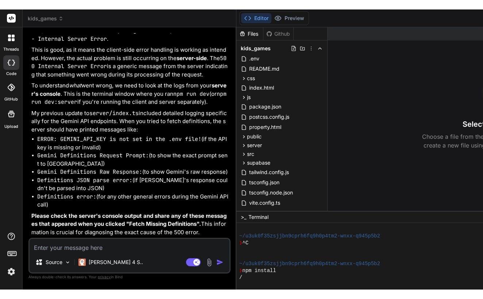
scroll to position [2888, 0]
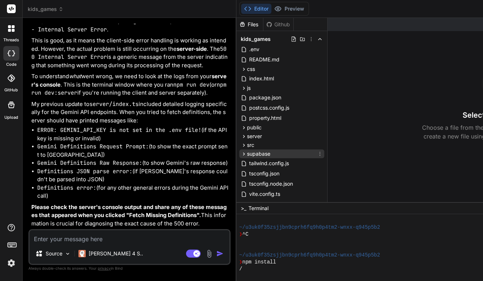
click at [241, 152] on icon at bounding box center [244, 154] width 6 height 6
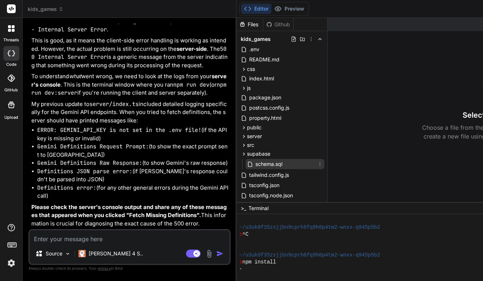
click at [255, 162] on span "schema.sql" at bounding box center [269, 163] width 28 height 9
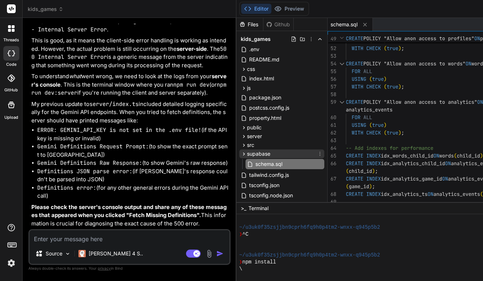
click at [243, 154] on icon at bounding box center [244, 153] width 2 height 3
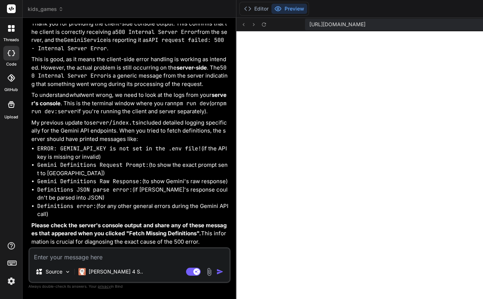
scroll to position [825, 0]
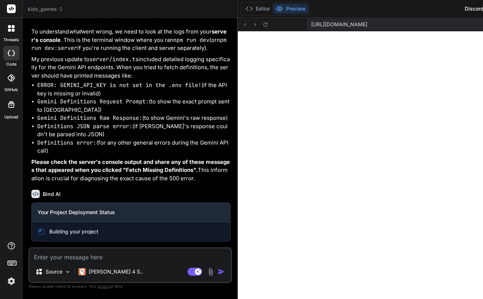
scroll to position [3245, 0]
type textarea "x"
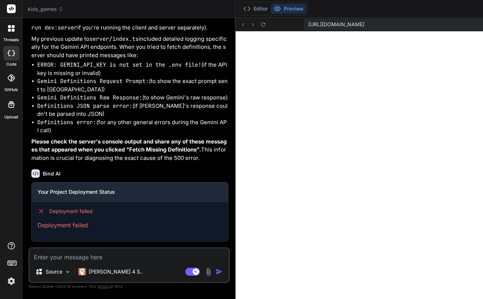
scroll to position [3265, 0]
click at [240, 6] on button "Editor" at bounding box center [255, 9] width 30 height 10
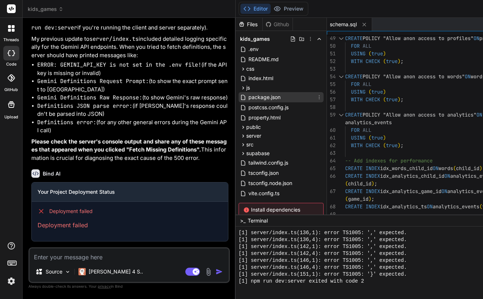
click at [248, 95] on span "package.json" at bounding box center [265, 97] width 34 height 9
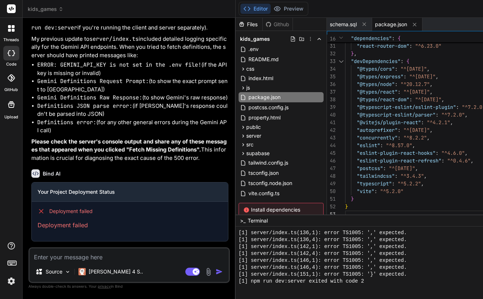
scroll to position [0, 0]
click at [304, 87] on div ""react-dom" : "^18.2.0" , "react-router-dom" : "^6.23.0" } , "devDependencies" …" at bounding box center [432, 4] width 175 height 429
click at [304, 84] on div ""react-dom" : "^18.2.0" , "react-router-dom" : "^6.23.0" } , "devDependencies" …" at bounding box center [432, 4] width 175 height 429
click at [304, 92] on div ""react-dom" : "^18.2.0" , "react-router-dom" : "^6.23.0" } , "devDependencies" …" at bounding box center [432, 4] width 175 height 429
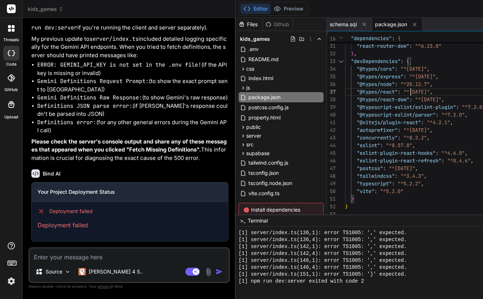
click at [304, 92] on div ""react-dom" : "^18.2.0" , "react-router-dom" : "^6.23.0" } , "devDependencies" …" at bounding box center [432, 4] width 175 height 429
type textarea "{ "name": "lil-lit-[GEOGRAPHIC_DATA]", "private": true, "version": "0.0.0", "ty…"
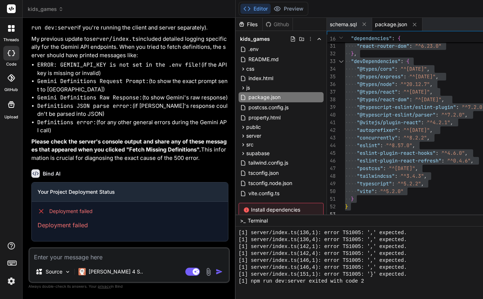
click at [14, 280] on img at bounding box center [11, 281] width 12 height 12
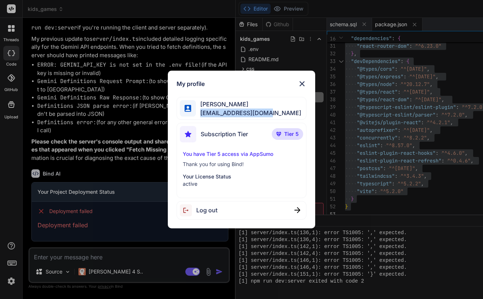
drag, startPoint x: 271, startPoint y: 114, endPoint x: 198, endPoint y: 113, distance: 73.3
click at [198, 113] on div "AJ Oberlender ajoberlender@mac.com" at bounding box center [242, 108] width 130 height 23
copy span "ajoberlender@mac.com"
click at [301, 84] on img at bounding box center [302, 84] width 9 height 9
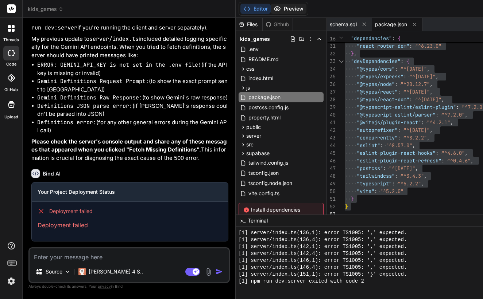
click at [271, 11] on button "Preview" at bounding box center [289, 9] width 36 height 10
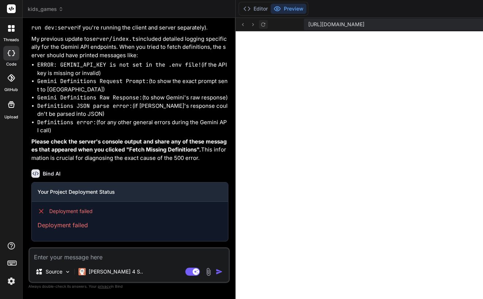
click at [260, 24] on icon at bounding box center [263, 25] width 6 height 6
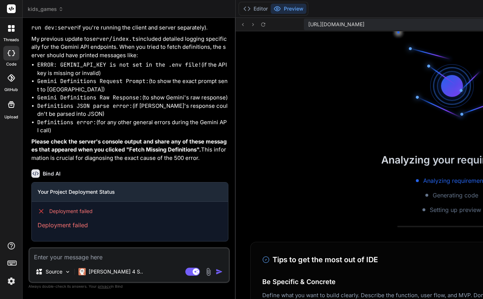
click at [8, 285] on img at bounding box center [11, 281] width 12 height 12
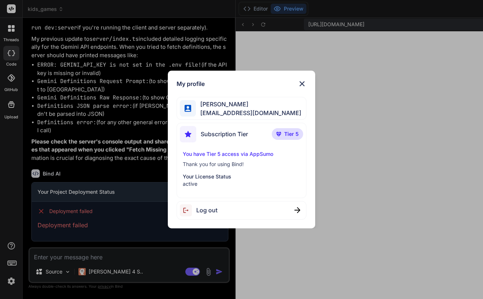
click at [198, 218] on div "Log out" at bounding box center [242, 210] width 130 height 19
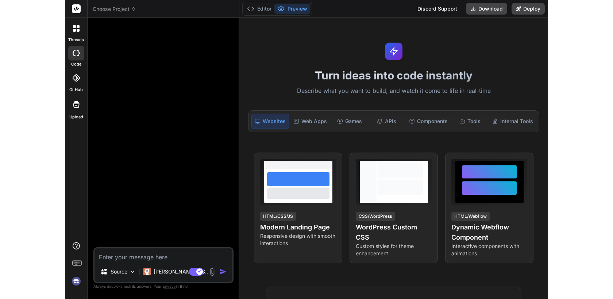
scroll to position [880, 0]
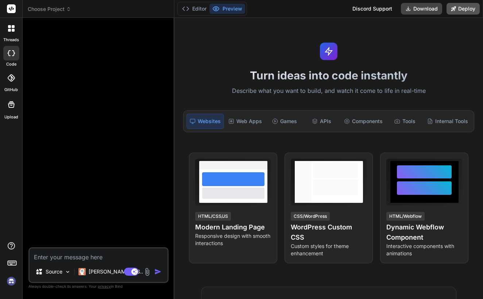
type textarea "x"
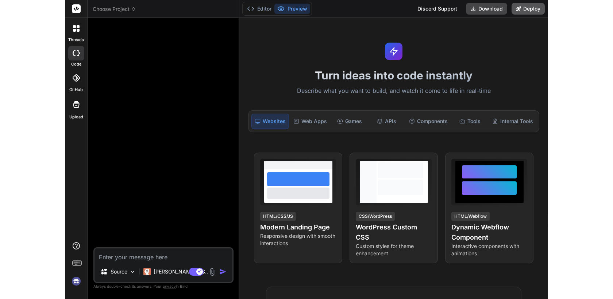
scroll to position [873, 0]
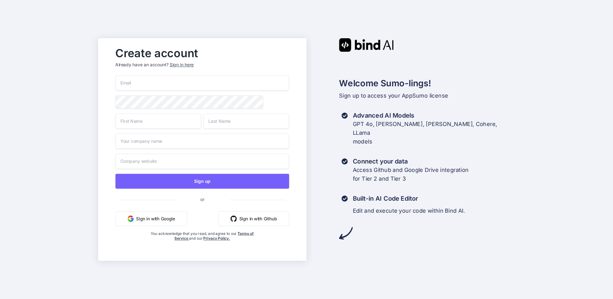
click at [321, 54] on div "Welcome Sumo-lings! Sign up to access your AppSumo license Advanced AI Models G…" at bounding box center [410, 139] width 208 height 202
click at [177, 64] on div "Sign in here" at bounding box center [182, 65] width 24 height 6
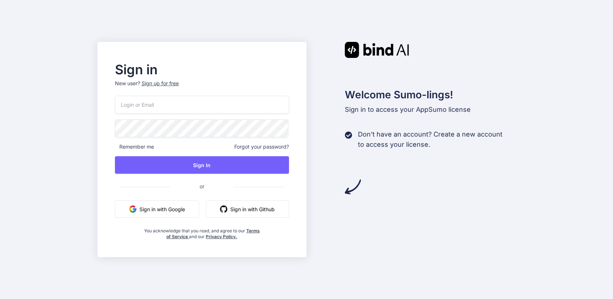
click at [171, 109] on input "email" at bounding box center [202, 105] width 174 height 18
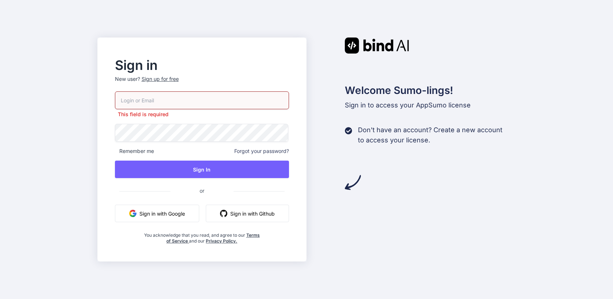
paste input "[EMAIL_ADDRESS][DOMAIN_NAME]"
type input "[EMAIL_ADDRESS][DOMAIN_NAME]"
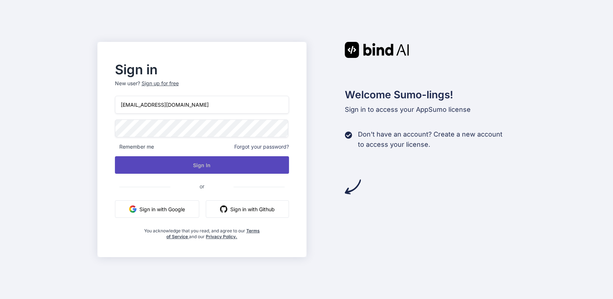
click at [192, 166] on button "Sign In" at bounding box center [202, 165] width 174 height 18
click at [201, 167] on button "Sign In" at bounding box center [202, 165] width 174 height 18
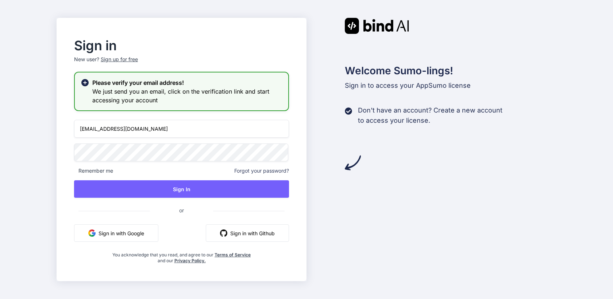
click at [124, 227] on button "Sign in with Google" at bounding box center [116, 234] width 84 height 18
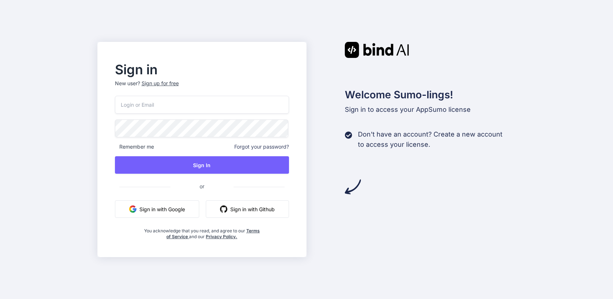
click at [163, 211] on button "Sign in with Google" at bounding box center [157, 210] width 84 height 18
click at [175, 208] on button "Sign in with Google" at bounding box center [157, 210] width 84 height 18
click at [153, 208] on button "Sign in with Google" at bounding box center [157, 210] width 84 height 18
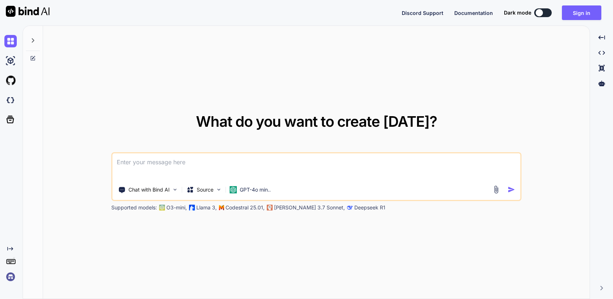
click at [13, 280] on img at bounding box center [10, 277] width 12 height 12
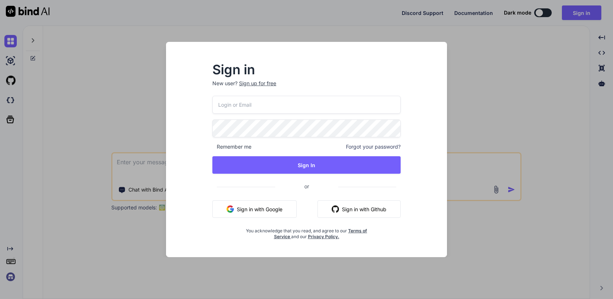
click at [236, 206] on button "Sign in with Google" at bounding box center [254, 210] width 84 height 18
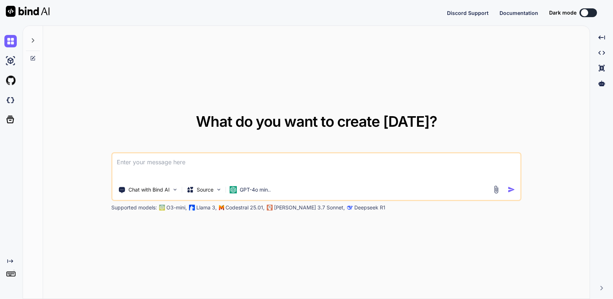
type textarea "x"
click at [12, 274] on img at bounding box center [10, 277] width 12 height 12
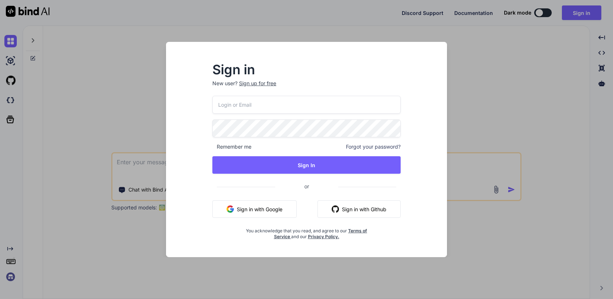
click at [271, 211] on button "Sign in with Google" at bounding box center [254, 210] width 84 height 18
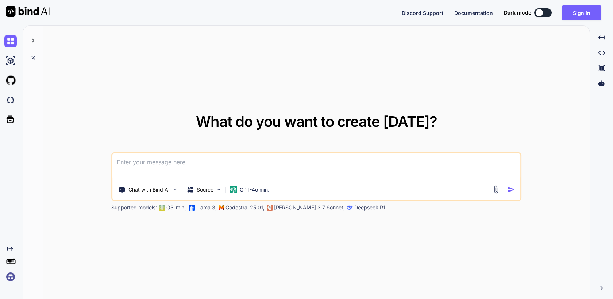
click at [9, 277] on img at bounding box center [10, 277] width 12 height 12
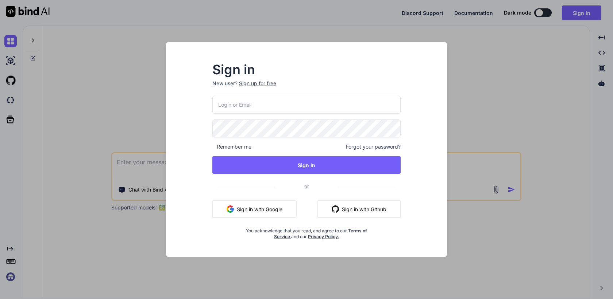
click at [227, 215] on button "Sign in with Google" at bounding box center [254, 210] width 84 height 18
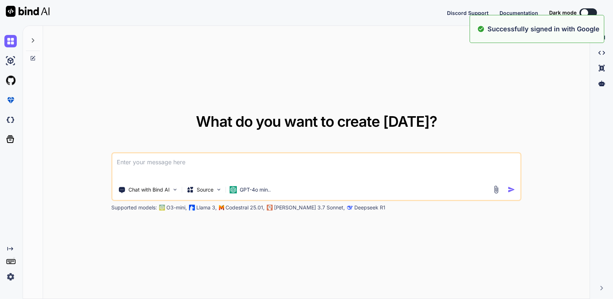
type textarea "x"
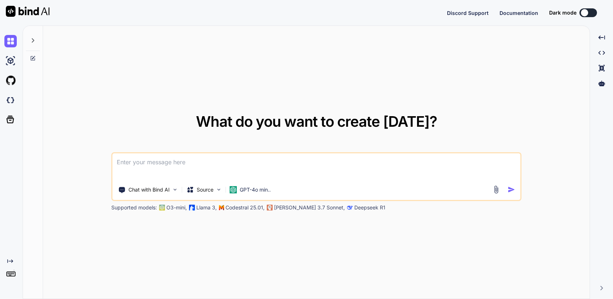
type textarea "x"
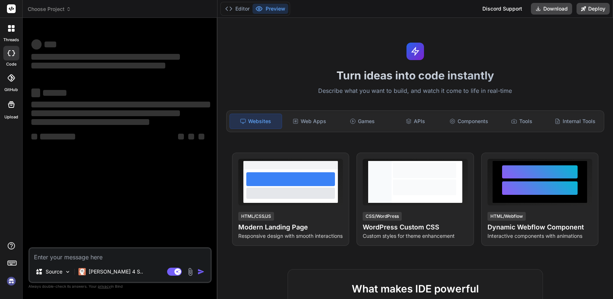
type textarea "x"
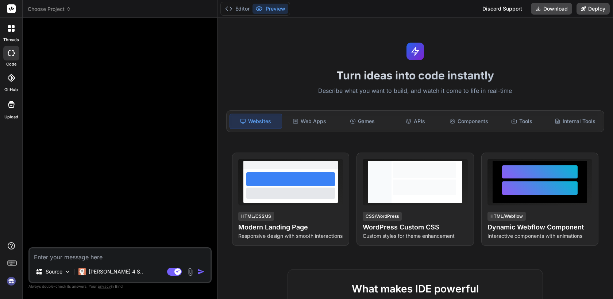
type textarea "x"
click at [12, 282] on img at bounding box center [11, 281] width 12 height 12
click at [57, 9] on span "Choose Project" at bounding box center [49, 8] width 43 height 7
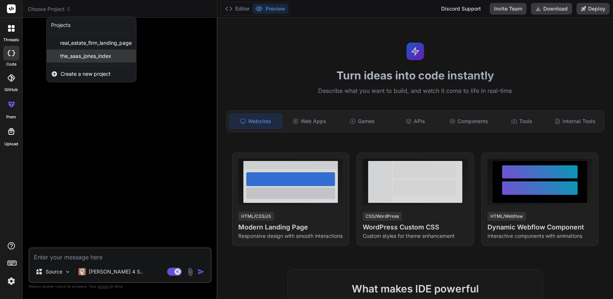
click at [88, 58] on span "the_saas_jones_index" at bounding box center [85, 56] width 51 height 7
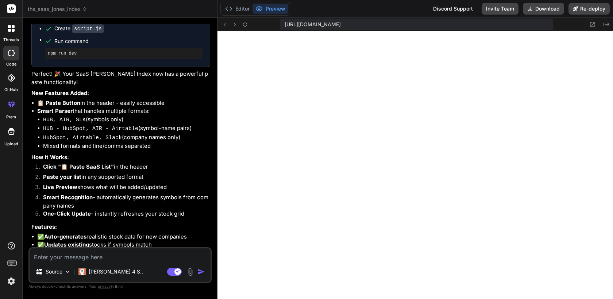
scroll to position [1091, 0]
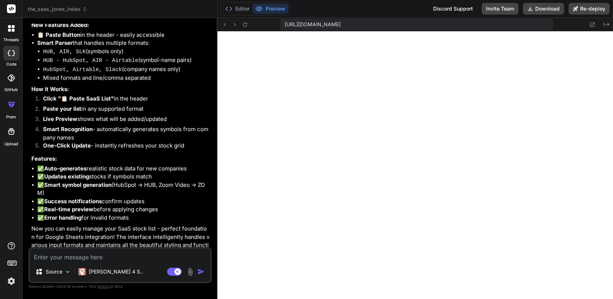
click at [114, 260] on textarea at bounding box center [120, 255] width 181 height 13
type textarea "x"
type textarea "c"
type textarea "x"
type textarea "cr"
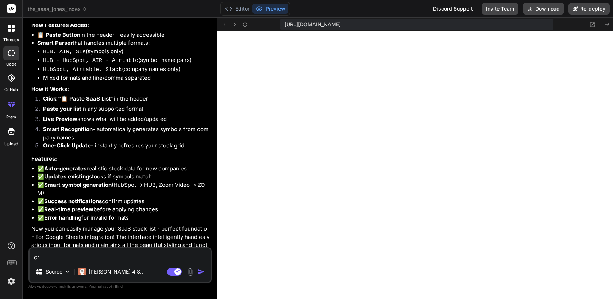
type textarea "x"
type textarea "cra"
type textarea "x"
type textarea "crat"
type textarea "x"
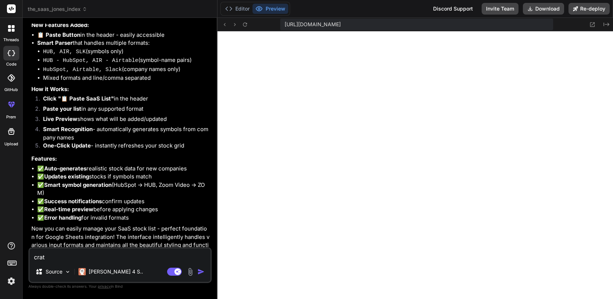
type textarea "crate"
type textarea "x"
type textarea "g"
type textarea "x"
type textarea "gr"
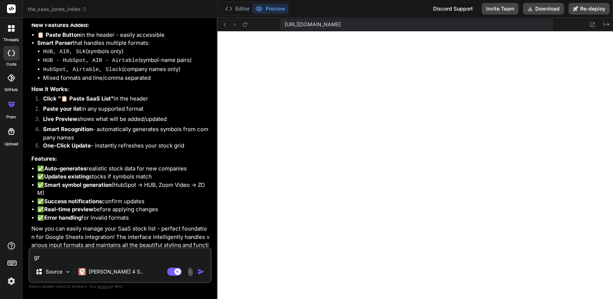
type textarea "x"
type textarea "gre"
type textarea "x"
type textarea "grea"
type textarea "x"
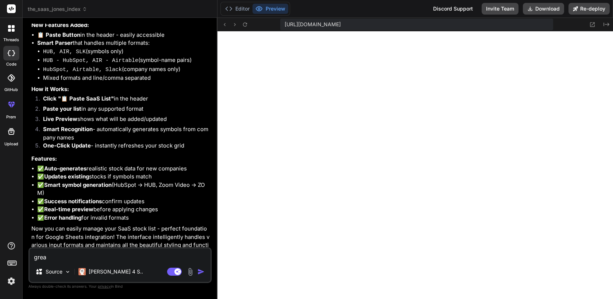
type textarea "great"
type textarea "x"
type textarea "great,"
type textarea "x"
type textarea "great,"
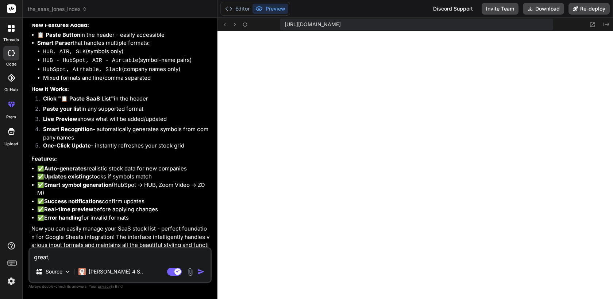
type textarea "x"
type textarea "great, a"
type textarea "x"
type textarea "great,"
type textarea "x"
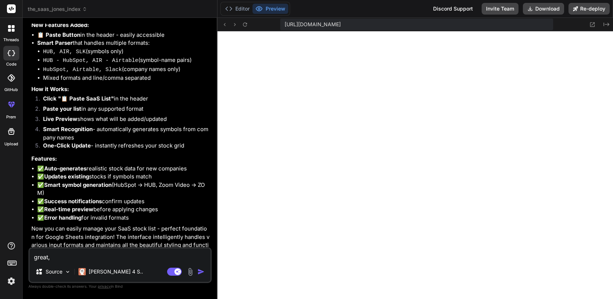
type textarea "great, m"
type textarea "x"
type textarea "great, ma"
type textarea "x"
type textarea "great, mak"
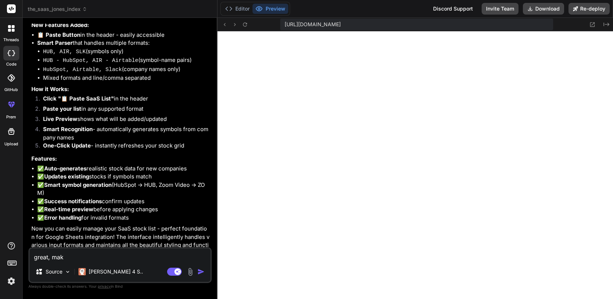
type textarea "x"
type textarea "great, make"
type textarea "x"
type textarea "great, make"
type textarea "x"
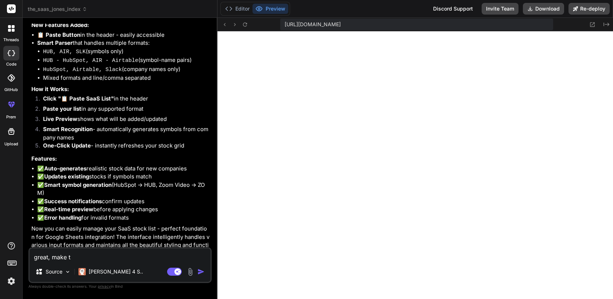
type textarea "great, make th"
type textarea "x"
type textarea "great, make the"
type textarea "x"
type textarea "great, make the"
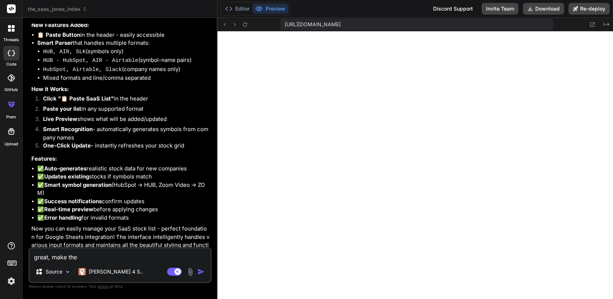
type textarea "x"
type textarea "great, make the f"
type textarea "x"
type textarea "great, make the fo"
type textarea "x"
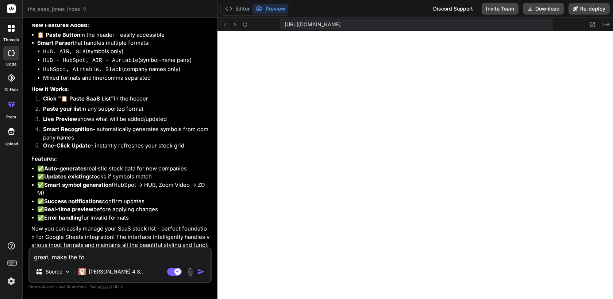
type textarea "great, make the fol"
type textarea "x"
type textarea "great, make the foll"
type textarea "x"
type textarea "great, make the follo"
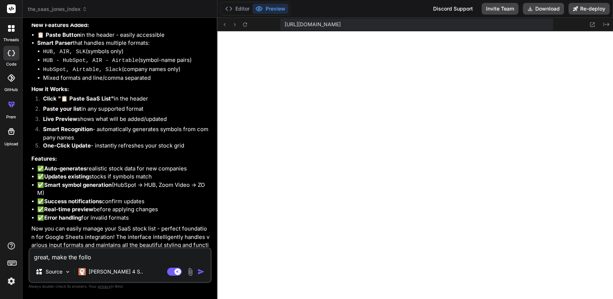
type textarea "x"
type textarea "great, make the follow"
type textarea "x"
type textarea "great, make the followi"
type textarea "x"
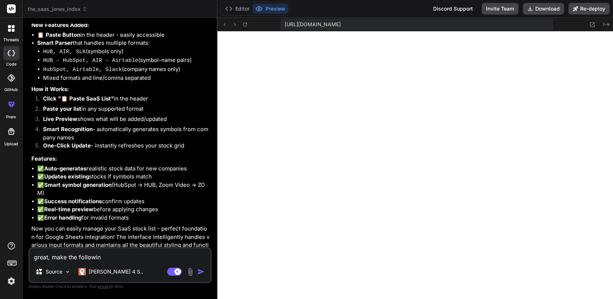
type textarea "great, make the following"
type textarea "x"
type textarea "great, make the following"
type textarea "x"
type textarea "great, make the following c"
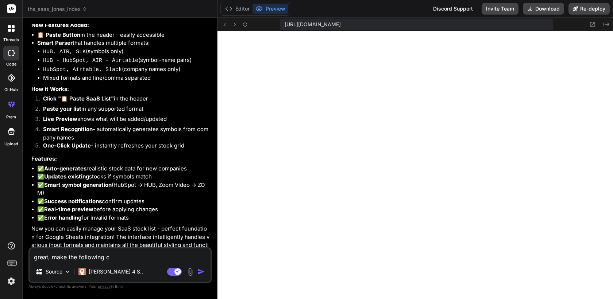
type textarea "x"
type textarea "great, make the following ch"
type textarea "x"
type textarea "great, make the following cha"
type textarea "x"
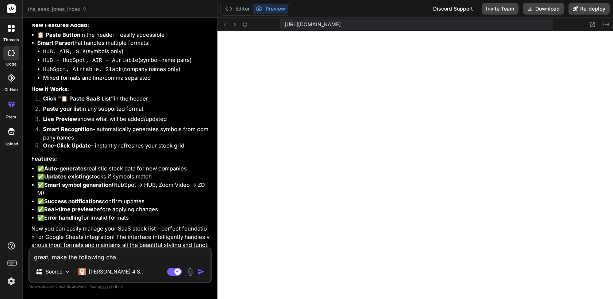
type textarea "great, make the following chan"
type textarea "x"
type textarea "great, make the following chang"
type textarea "x"
type textarea "great, make the following change"
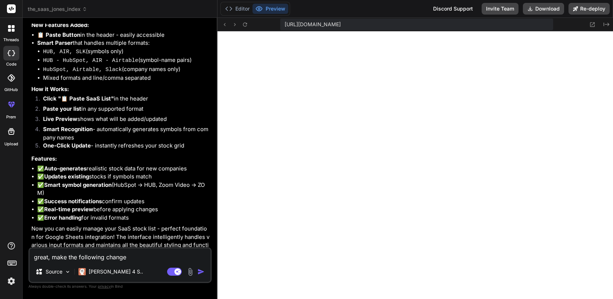
type textarea "x"
type textarea "great, make the following changes"
type textarea "x"
type textarea "great, make the following changes:"
type textarea "x"
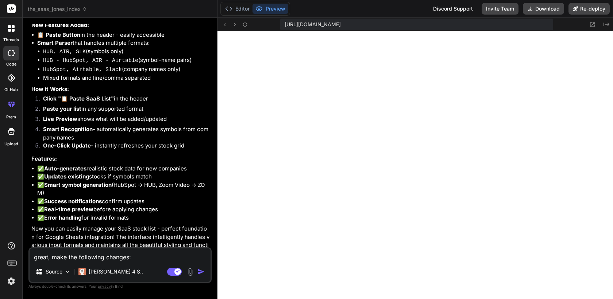
type textarea "great, make the following changes:"
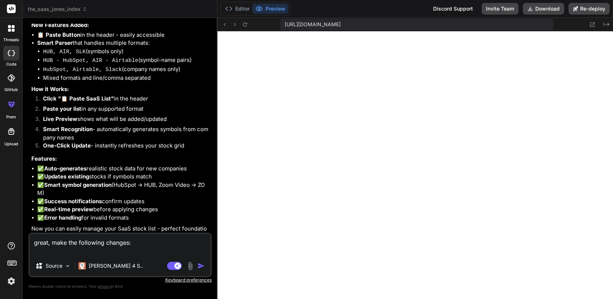
type textarea "x"
type textarea "great, make the following changes: 1"
type textarea "x"
type textarea "great, make the following changes: 1."
type textarea "x"
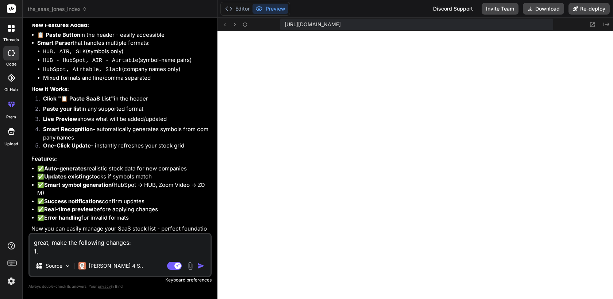
type textarea "great, make the following changes: 1."
type textarea "x"
type textarea "great, make the following changes: 1. m"
type textarea "x"
type textarea "great, make the following changes: 1. mak"
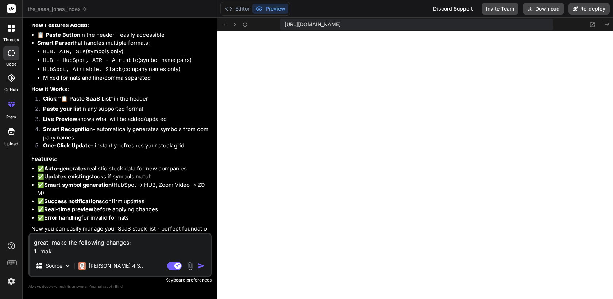
type textarea "x"
type textarea "great, make the following changes: 1. make"
type textarea "x"
type textarea "great, make the following changes: 1. make"
type textarea "x"
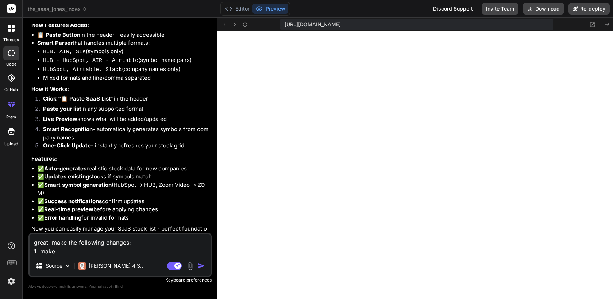
type textarea "great, make the following changes: 1. make i"
type textarea "x"
type textarea "great, make the following changes: 1. make it"
type textarea "x"
type textarea "great, make the following changes: 1. make it"
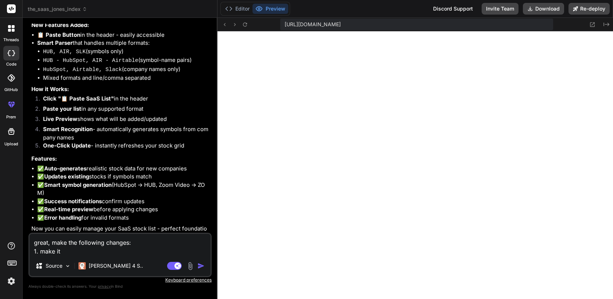
type textarea "x"
type textarea "great, make the following changes: 1. make it l"
type textarea "x"
type textarea "great, make the following changes: 1. make it lo"
type textarea "x"
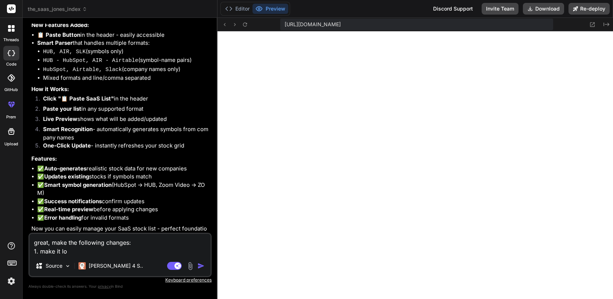
type textarea "great, make the following changes: 1. make it loo"
type textarea "x"
type textarea "great, make the following changes: 1. make it look"
type textarea "x"
type textarea "great, make the following changes: 1. make it look"
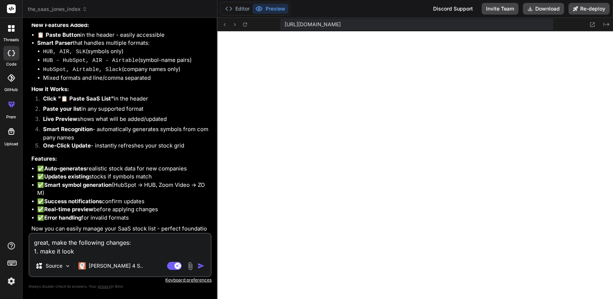
type textarea "x"
type textarea "great, make the following changes: 1. make it look m"
type textarea "x"
type textarea "great, make the following changes: 1. make it look mo"
type textarea "x"
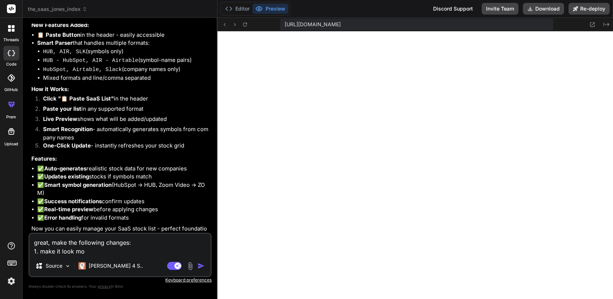
type textarea "great, make the following changes: 1. make it look mor"
type textarea "x"
type textarea "great, make the following changes: 1. make it look more"
type textarea "x"
type textarea "great, make the following changes: 1. make it look more"
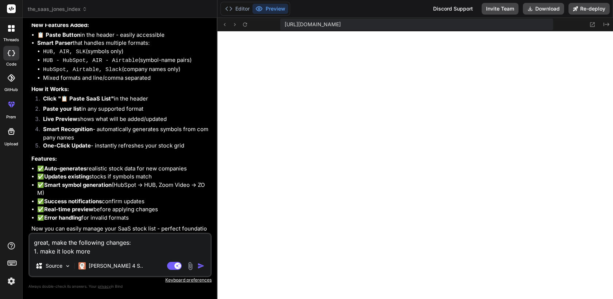
type textarea "x"
type textarea "great, make the following changes: 1. make it look more s"
type textarea "x"
type textarea "great, make the following changes: 1. make it look more st"
type textarea "x"
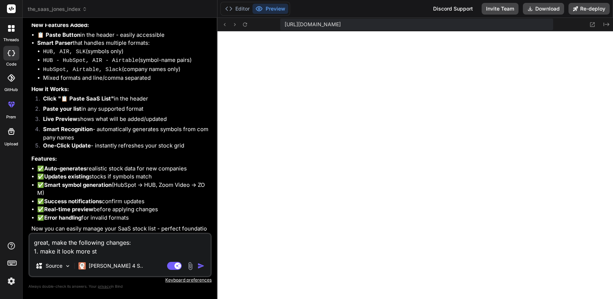
type textarea "great, make the following changes: 1. make it look more stu"
type textarea "x"
type textarea "great, make the following changes: 1. make it look more stuf"
type textarea "x"
type textarea "great, make the following changes: 1. make it look more stu"
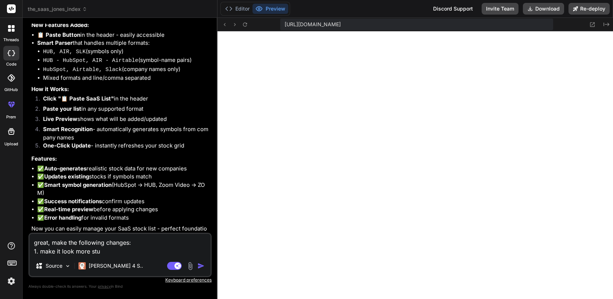
type textarea "x"
type textarea "great, make the following changes: 1. make it look more stun"
type textarea "x"
type textarea "great, make the following changes: 1. make it look more stunn"
type textarea "x"
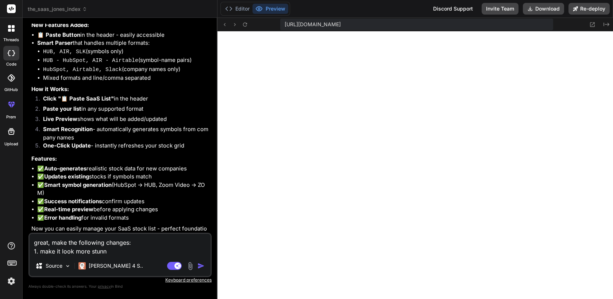
type textarea "great, make the following changes: 1. make it look more stunni"
type textarea "x"
type textarea "great, make the following changes: 1. make it look more stunnin"
type textarea "x"
type textarea "great, make the following changes: 1. make it look more stunning"
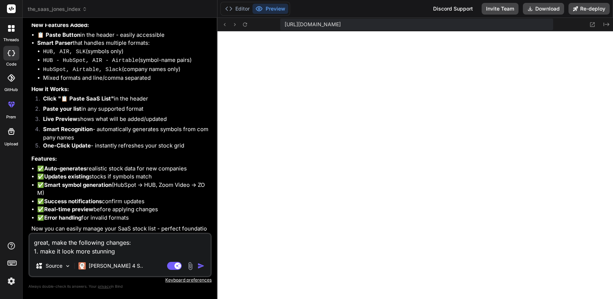
type textarea "x"
type textarea "great, make the following changes: 1. make it look more stunning."
type textarea "x"
type textarea "great, make the following changes: 1. make it look more stunning."
type textarea "x"
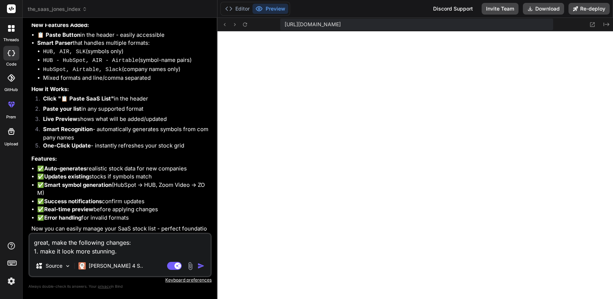
type textarea "great, make the following changes: 1. make it look more stunning. a"
type textarea "x"
type textarea "great, make the following changes: 1. make it look more stunning. an"
type textarea "x"
type textarea "great, make the following changes: 1. make it look more stunning. and"
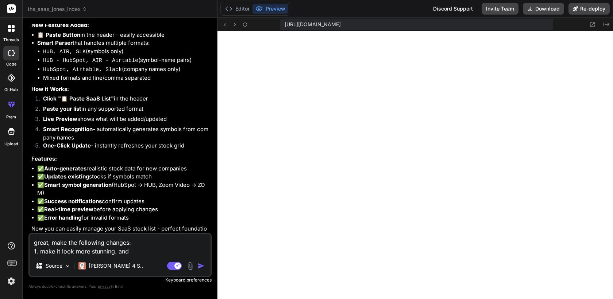
type textarea "x"
type textarea "great, make the following changes: 1. make it look more stunning. and"
type textarea "x"
type textarea "great, make the following changes: 1. make it look more stunning. and u"
type textarea "x"
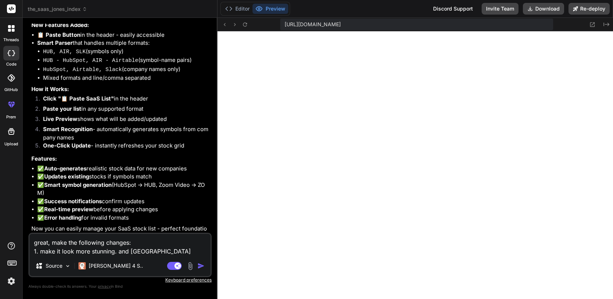
type textarea "great, make the following changes: 1. make it look more stunning. and use"
type textarea "x"
type textarea "great, make the following changes: 1. make it look more stunning. and use"
type textarea "x"
type textarea "great, make the following changes: 1. make it look more stunning. and use b"
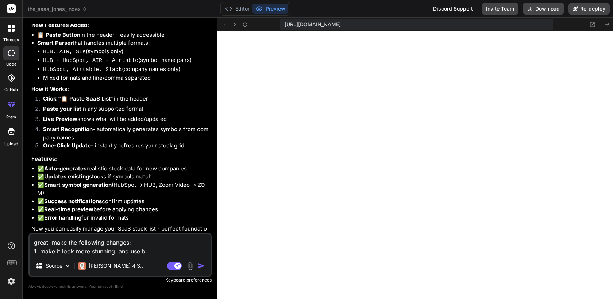
type textarea "x"
type textarea "great, make the following changes: 1. make it look more stunning. and use be"
type textarea "x"
type textarea "great, make the following changes: 1. make it look more stunning. and use bet"
type textarea "x"
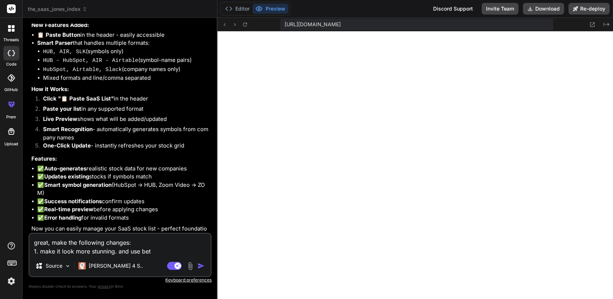
type textarea "great, make the following changes: 1. make it look more stunning. and use bete"
type textarea "x"
type textarea "great, make the following changes: 1. make it look more stunning. and use bet"
type textarea "x"
type textarea "great, make the following changes: 1. make it look more stunning. and use bett"
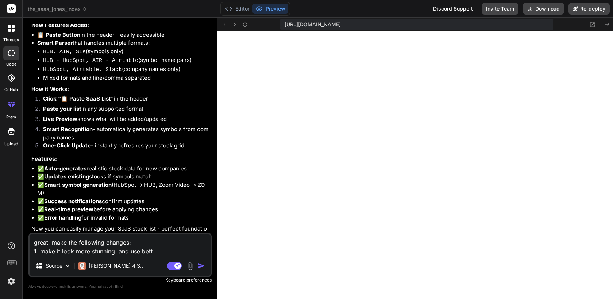
type textarea "x"
type textarea "great, make the following changes: 1. make it look more stunning. and use bette"
type textarea "x"
type textarea "great, make the following changes: 1. make it look more stunning. and use better"
type textarea "x"
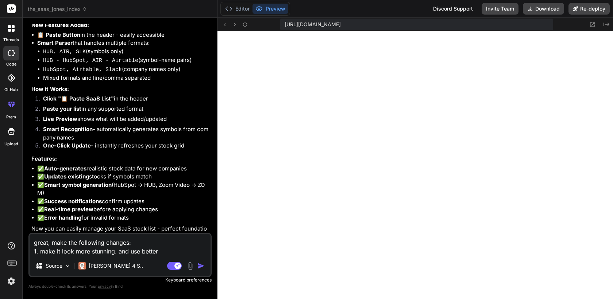
type textarea "great, make the following changes: 1. make it look more stunning. and use better"
type textarea "x"
type textarea "great, make the following changes: 1. make it look more stunning. and use bette…"
type textarea "x"
type textarea "great, make the following changes: 1. make it look more stunning. and use bette…"
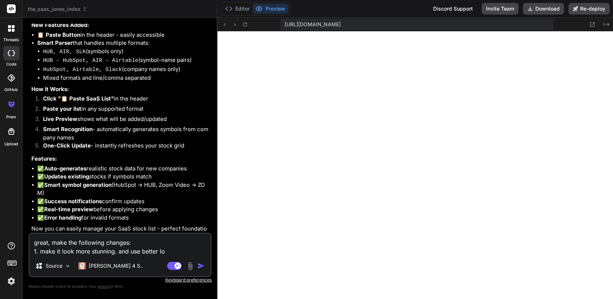
type textarea "x"
type textarea "great, make the following changes: 1. make it look more stunning. and use bette…"
type textarea "x"
type textarea "great, make the following changes: 1. make it look more stunning. and use bette…"
type textarea "x"
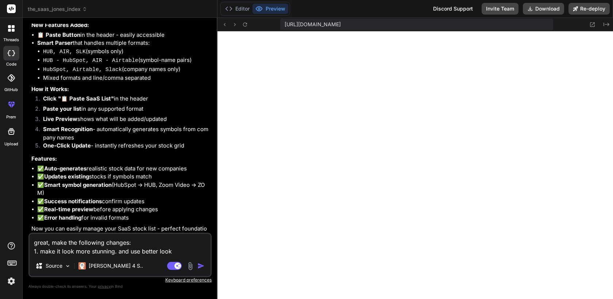
type textarea "great, make the following changes: 1. make it look more stunning. and use bette…"
type textarea "x"
type textarea "great, make the following changes: 1. make it look more stunning. and use bette…"
type textarea "x"
type textarea "great, make the following changes: 1. make it look more stunning. and use bette…"
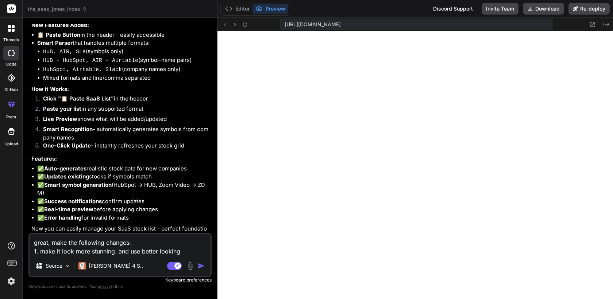
type textarea "x"
type textarea "great, make the following changes: 1. make it look more stunning. and use bette…"
type textarea "x"
type textarea "great, make the following changes: 1. make it look more stunning. and use bette…"
type textarea "x"
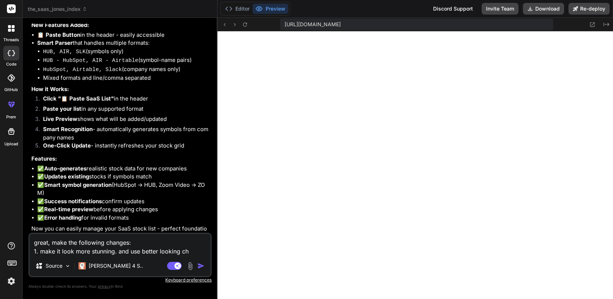
type textarea "great, make the following changes: 1. make it look more stunning. and use bette…"
type textarea "x"
type textarea "great, make the following changes: 1. make it look more stunning. and use bette…"
type textarea "x"
type textarea "great, make the following changes: 1. make it look more stunning. and use bette…"
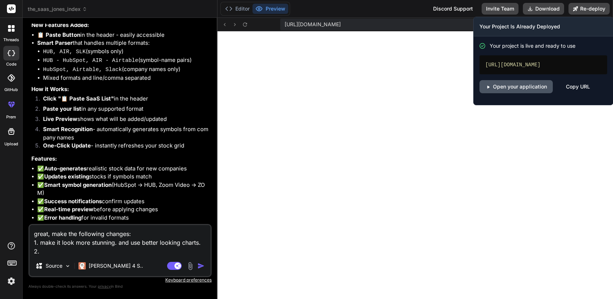
click at [529, 91] on link "Open your application" at bounding box center [515, 86] width 73 height 13
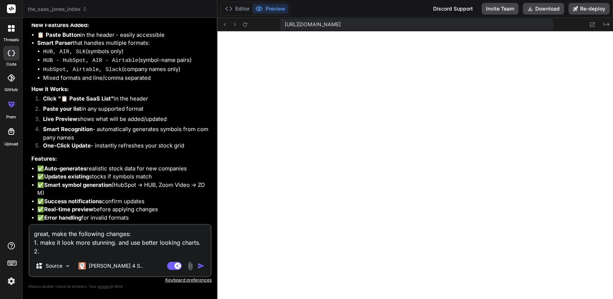
click at [99, 253] on textarea "great, make the following changes: 1. make it look more stunning. and use bette…" at bounding box center [120, 240] width 181 height 31
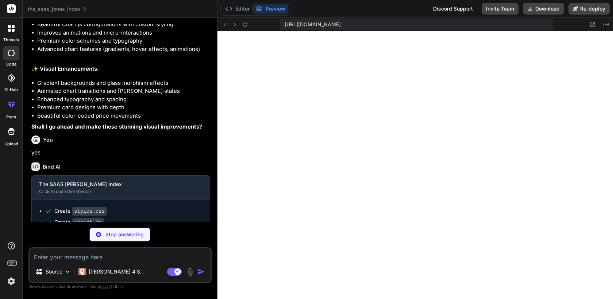
scroll to position [568, 0]
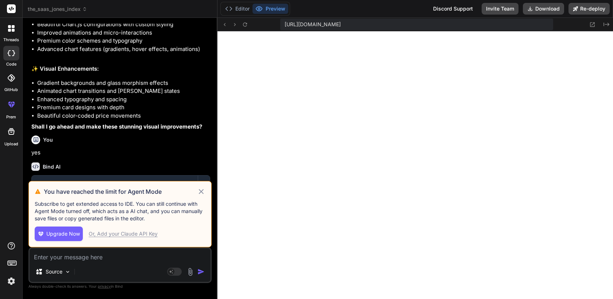
click at [12, 286] on img at bounding box center [11, 281] width 12 height 12
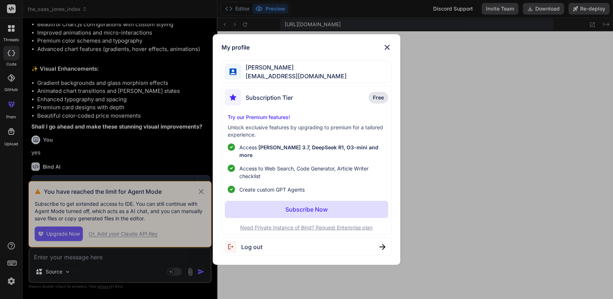
click at [317, 208] on p "Subscribe Now" at bounding box center [306, 209] width 42 height 9
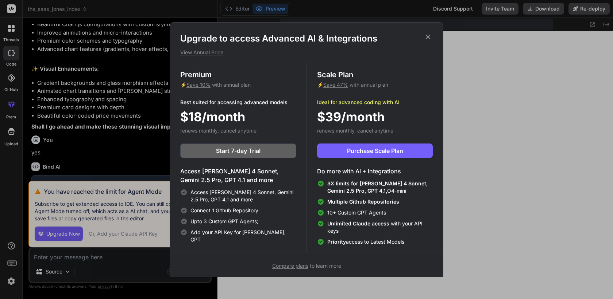
click at [428, 35] on icon at bounding box center [428, 37] width 8 height 8
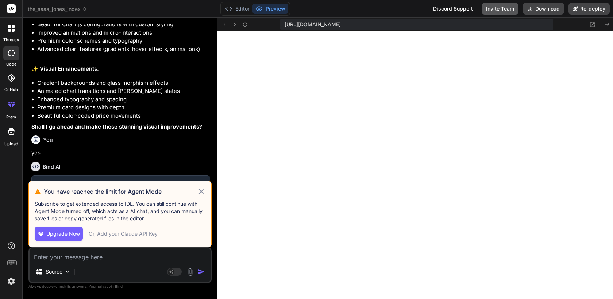
click at [494, 11] on button "Invite Team" at bounding box center [500, 9] width 37 height 12
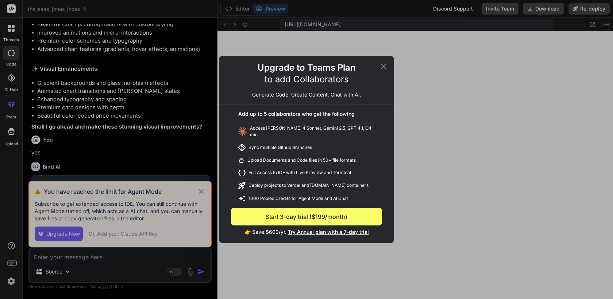
click at [386, 64] on icon at bounding box center [383, 66] width 9 height 9
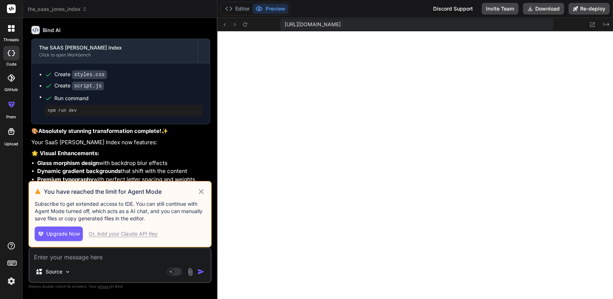
scroll to position [1580, 0]
click at [505, 10] on button "Invite Team" at bounding box center [500, 9] width 37 height 12
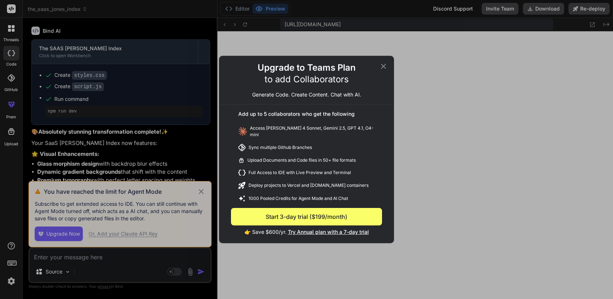
click at [310, 230] on span "Try Annual plan with a 7-day trial" at bounding box center [328, 232] width 81 height 6
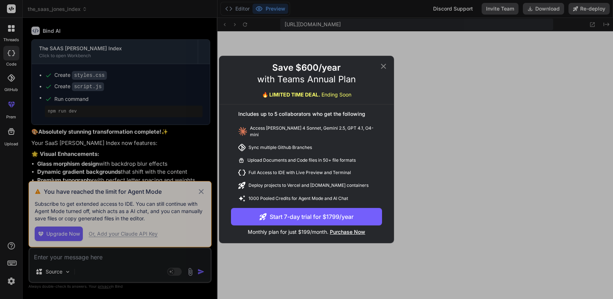
click at [341, 231] on span "Purchase Now" at bounding box center [347, 232] width 35 height 6
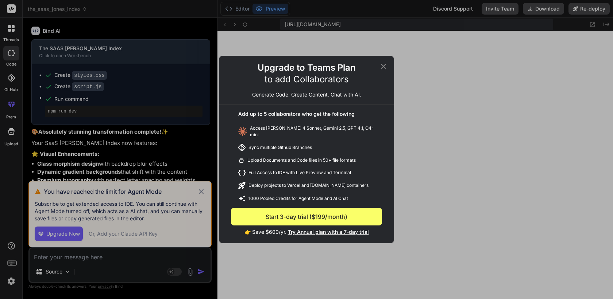
click at [386, 67] on icon at bounding box center [383, 66] width 9 height 9
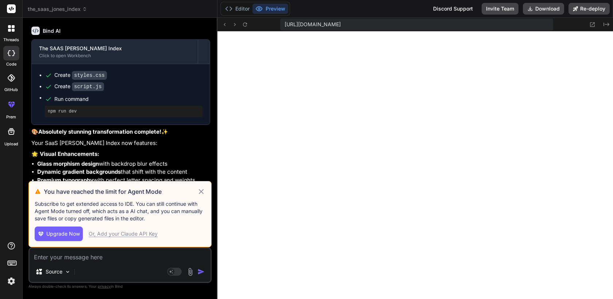
click at [64, 235] on span "Upgrade Now" at bounding box center [63, 234] width 34 height 7
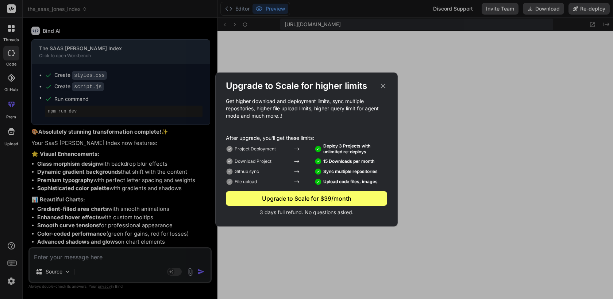
click at [304, 200] on div "Upgrade to Scale for $39/month" at bounding box center [306, 198] width 161 height 9
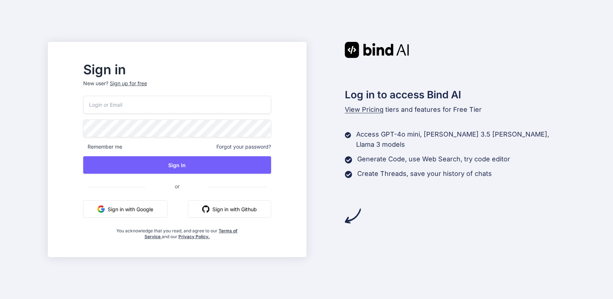
click at [237, 103] on input "email" at bounding box center [177, 105] width 188 height 18
paste input "[EMAIL_ADDRESS][DOMAIN_NAME]"
type input "[EMAIL_ADDRESS][DOMAIN_NAME]"
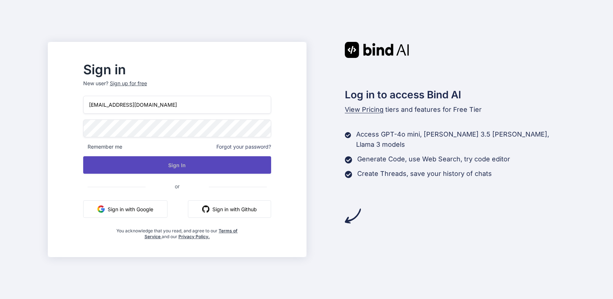
click at [208, 163] on button "Sign In" at bounding box center [177, 165] width 188 height 18
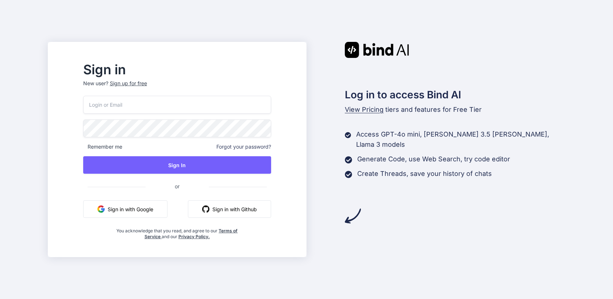
click at [217, 105] on input "email" at bounding box center [177, 105] width 188 height 18
paste input "[EMAIL_ADDRESS][DOMAIN_NAME]"
type input "[EMAIL_ADDRESS][DOMAIN_NAME]"
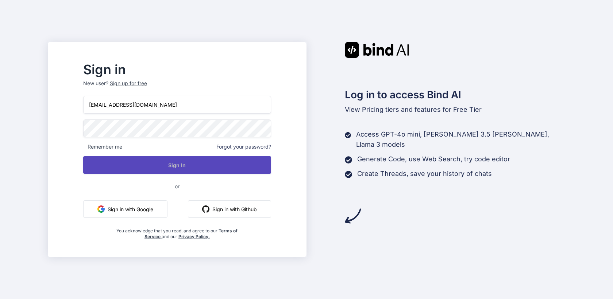
click at [196, 162] on button "Sign In" at bounding box center [177, 165] width 188 height 18
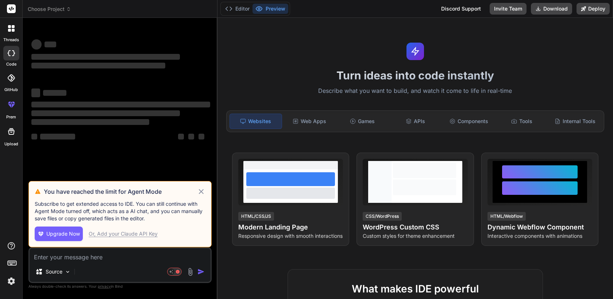
click at [60, 234] on span "Upgrade Now" at bounding box center [63, 234] width 34 height 7
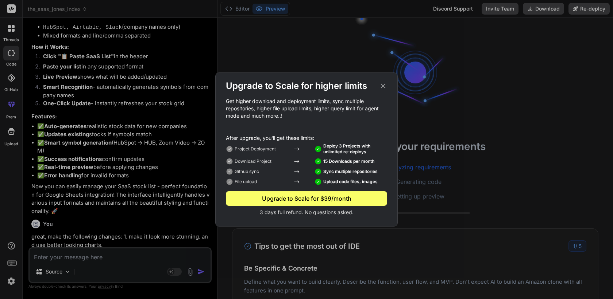
scroll to position [49, 0]
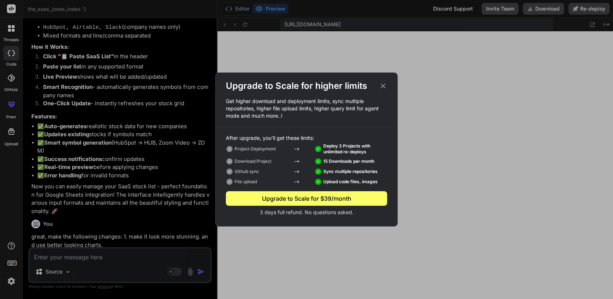
type textarea "x"
click at [299, 212] on p "3 days full refund. No questions asked." at bounding box center [306, 212] width 161 height 7
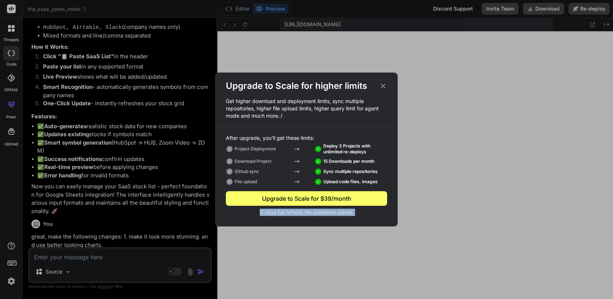
copy div "3 days full refund. No questions asked."
